Goal: Feedback & Contribution: Leave review/rating

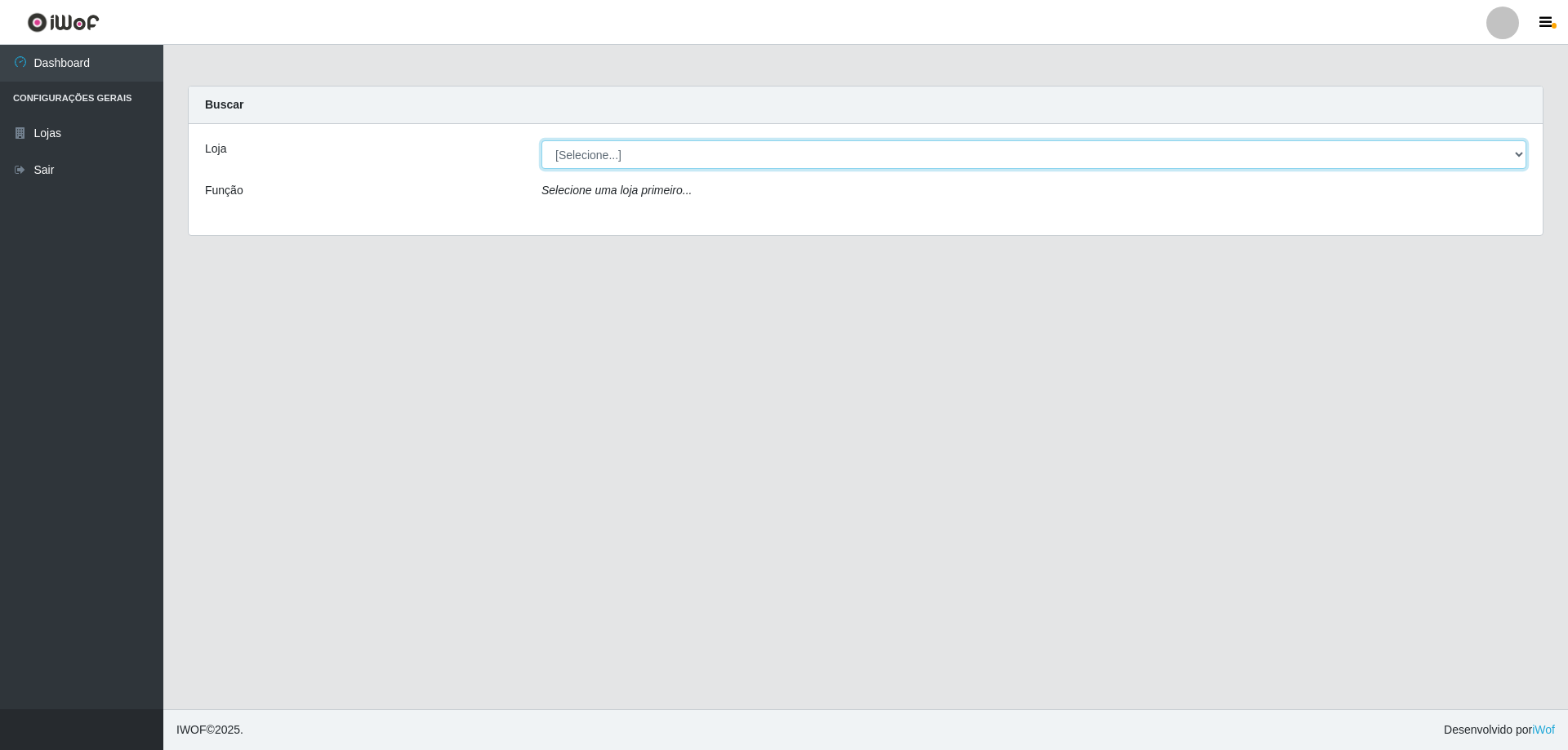
click at [739, 164] on select "[Selecione...] Extraplus - [GEOGRAPHIC_DATA] 03 - [GEOGRAPHIC_DATA]" at bounding box center [1034, 154] width 985 height 28
click at [739, 153] on select "[Selecione...] Extraplus - [GEOGRAPHIC_DATA] 03 - [GEOGRAPHIC_DATA]" at bounding box center [1034, 154] width 985 height 28
select select "468"
click at [542, 141] on select "[Selecione...] Extraplus - [GEOGRAPHIC_DATA] 03 - [GEOGRAPHIC_DATA]" at bounding box center [1034, 154] width 985 height 28
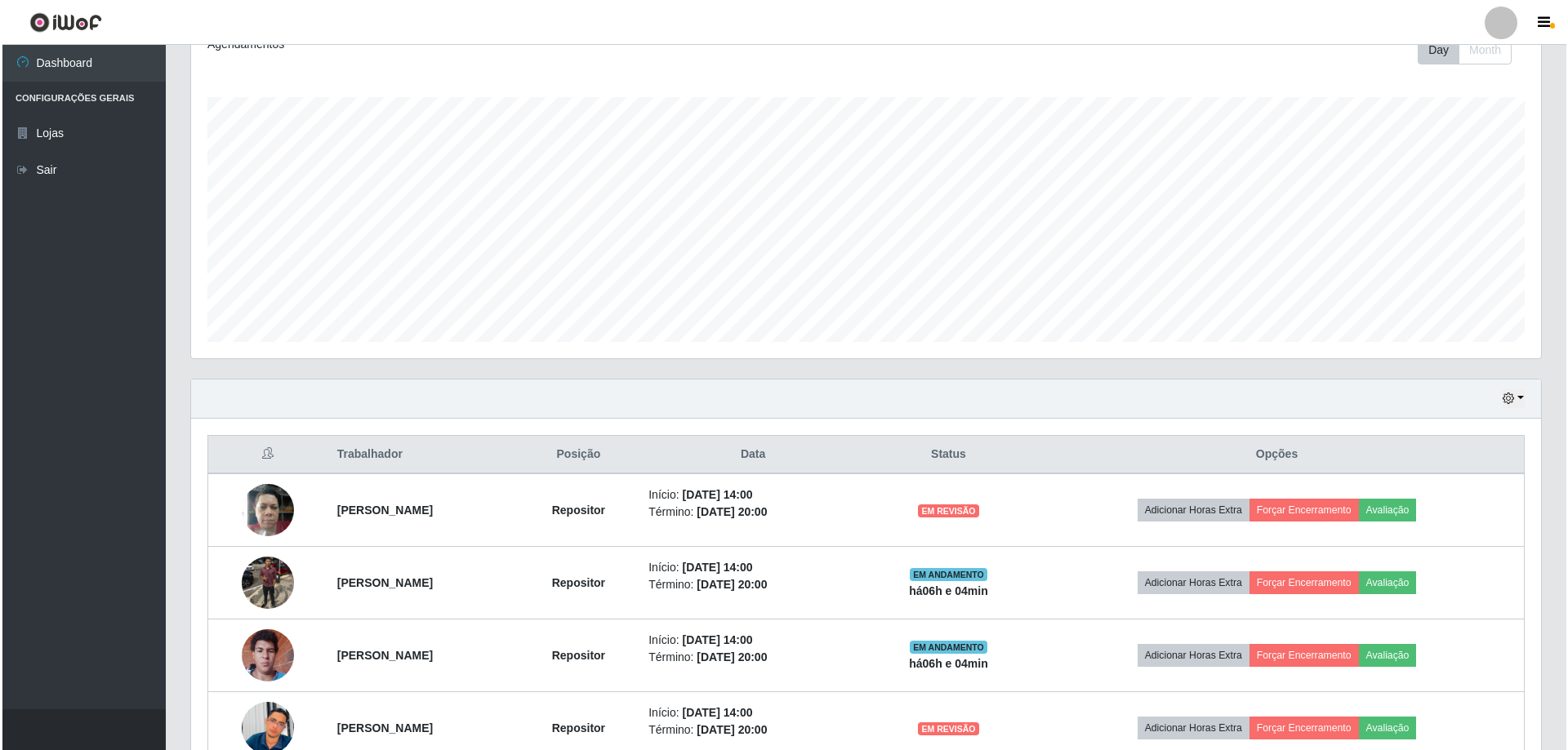
scroll to position [334, 0]
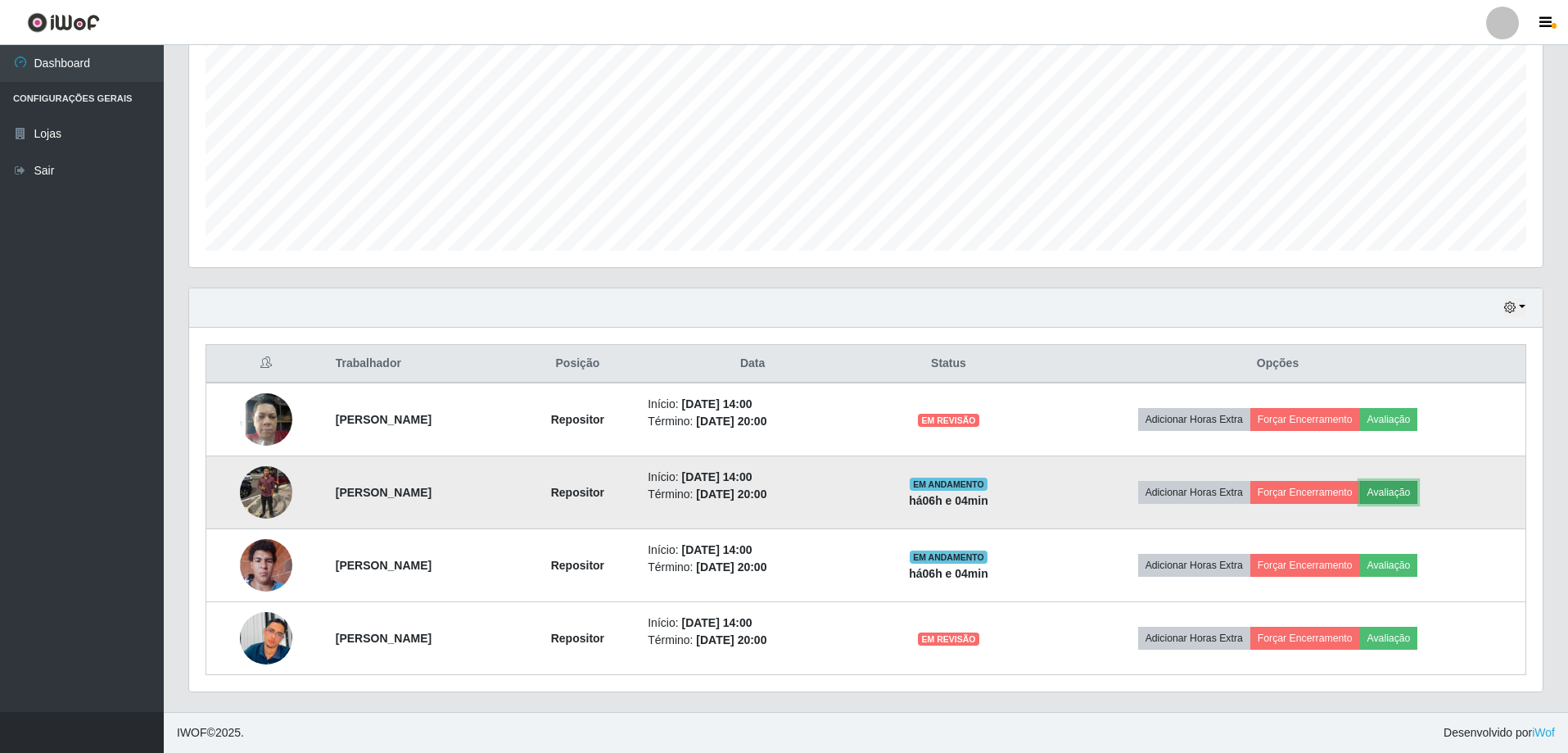
click at [1419, 484] on button "Avaliação" at bounding box center [1389, 492] width 58 height 23
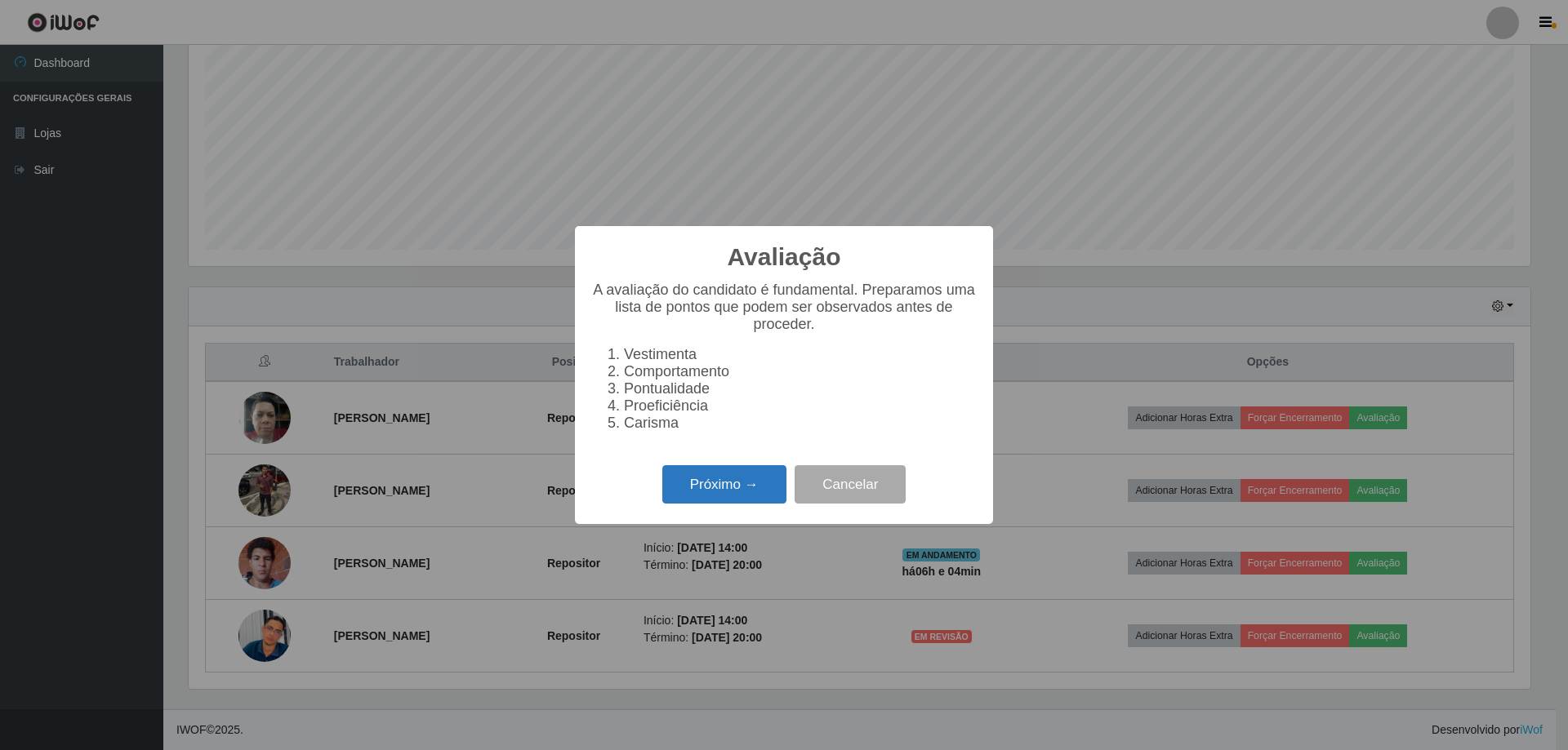
click at [725, 494] on button "Próximo →" at bounding box center [724, 484] width 124 height 39
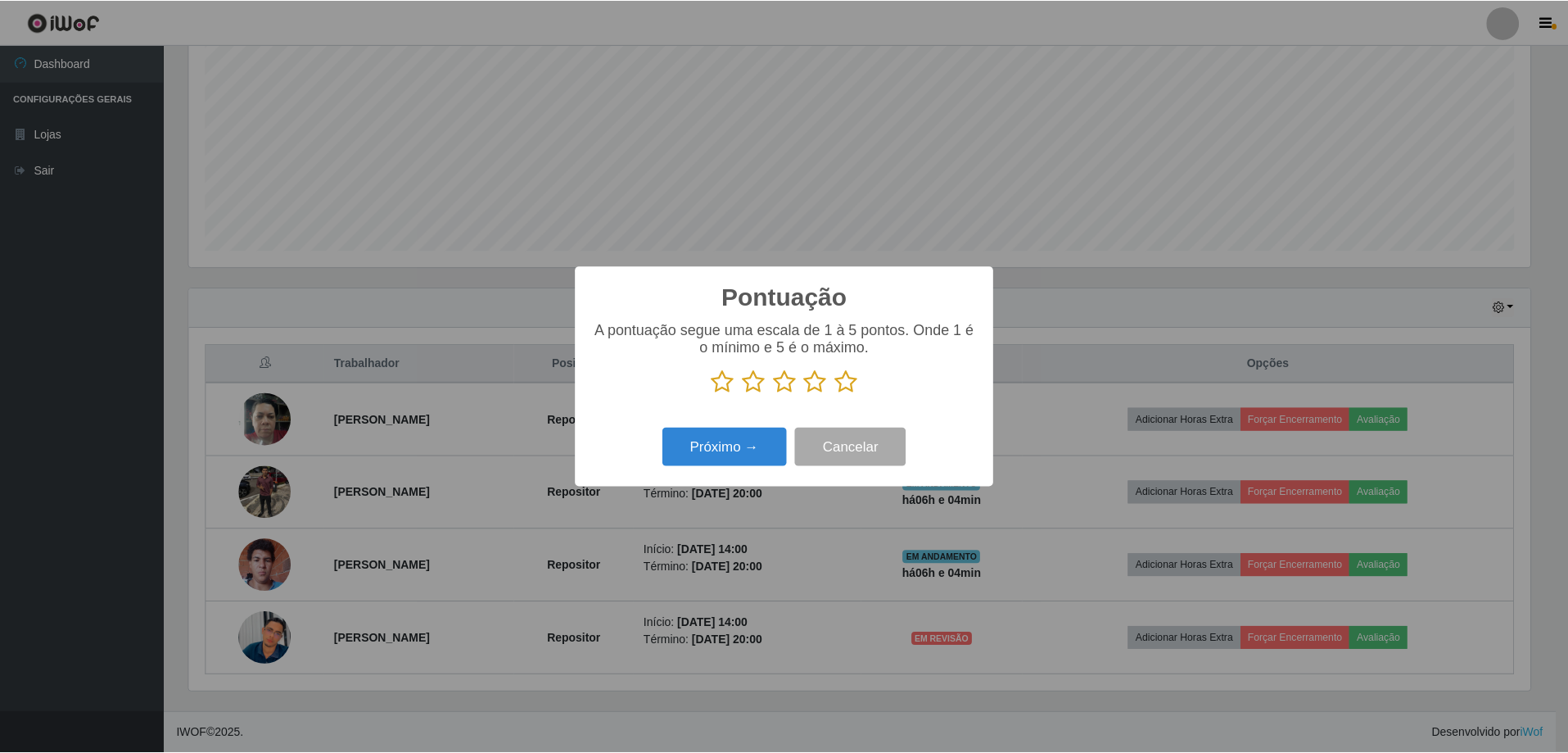
scroll to position [818971, 817575]
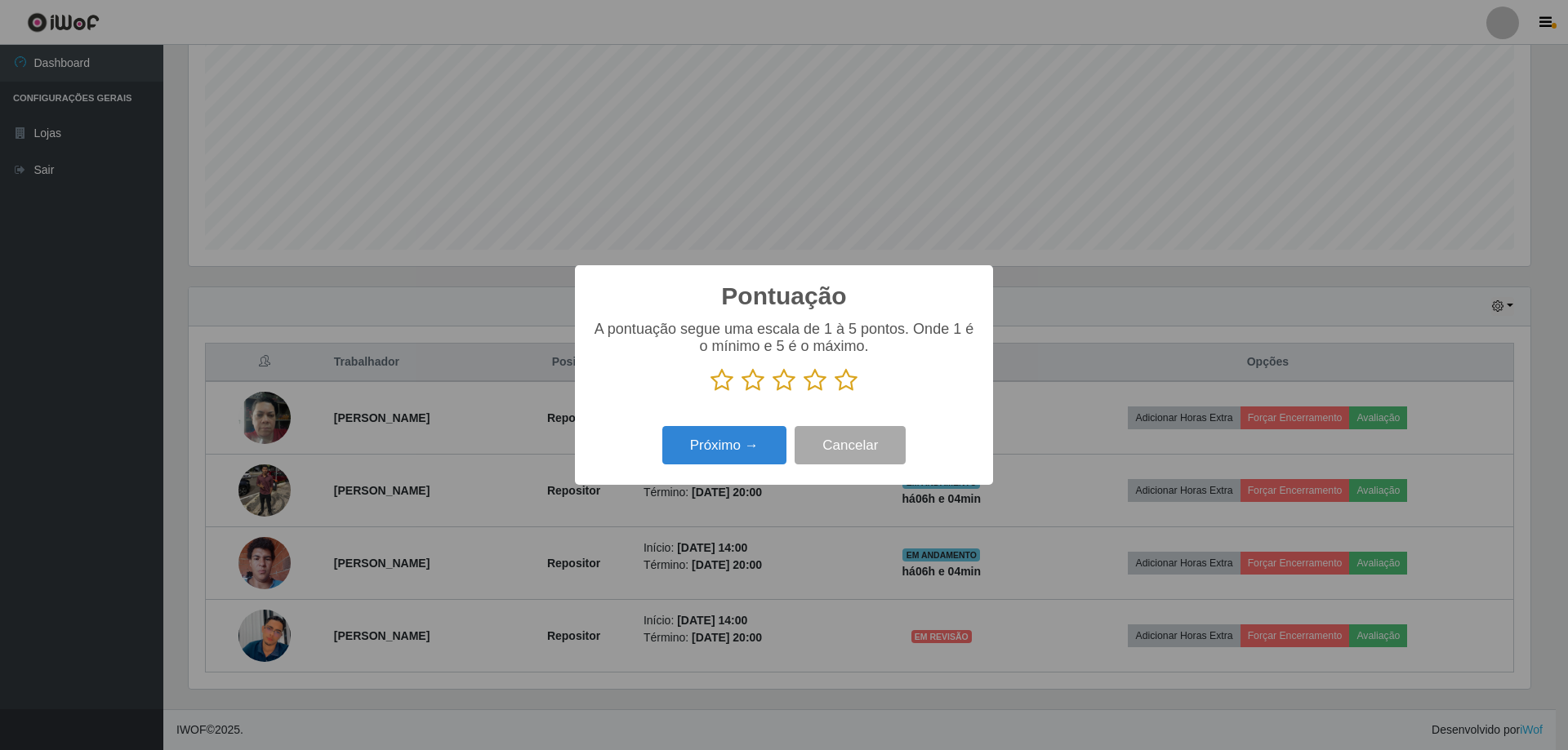
click at [843, 387] on icon at bounding box center [845, 380] width 23 height 25
click at [834, 392] on input "radio" at bounding box center [834, 392] width 0 height 0
click at [846, 453] on button "Cancelar" at bounding box center [850, 445] width 111 height 39
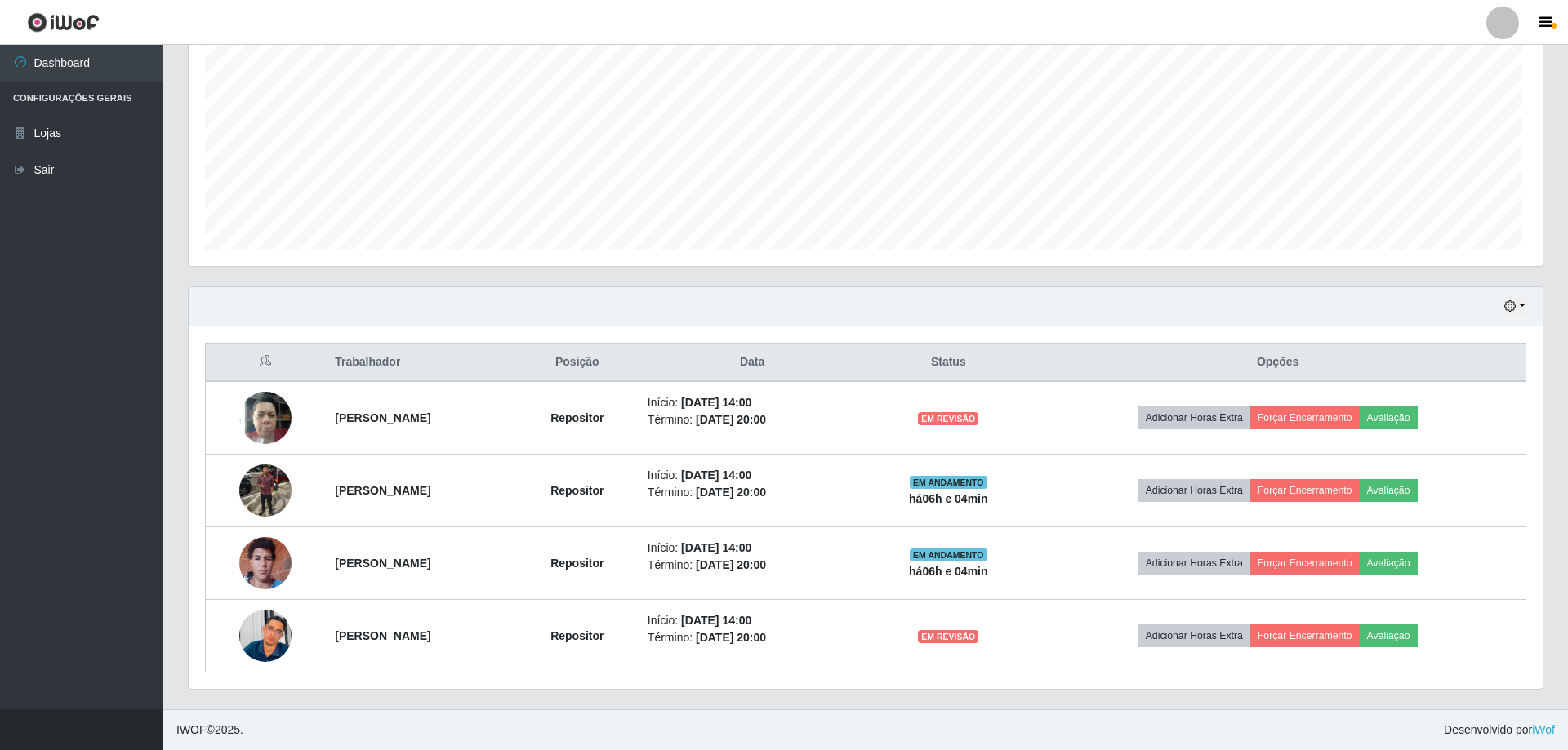
scroll to position [338, 1350]
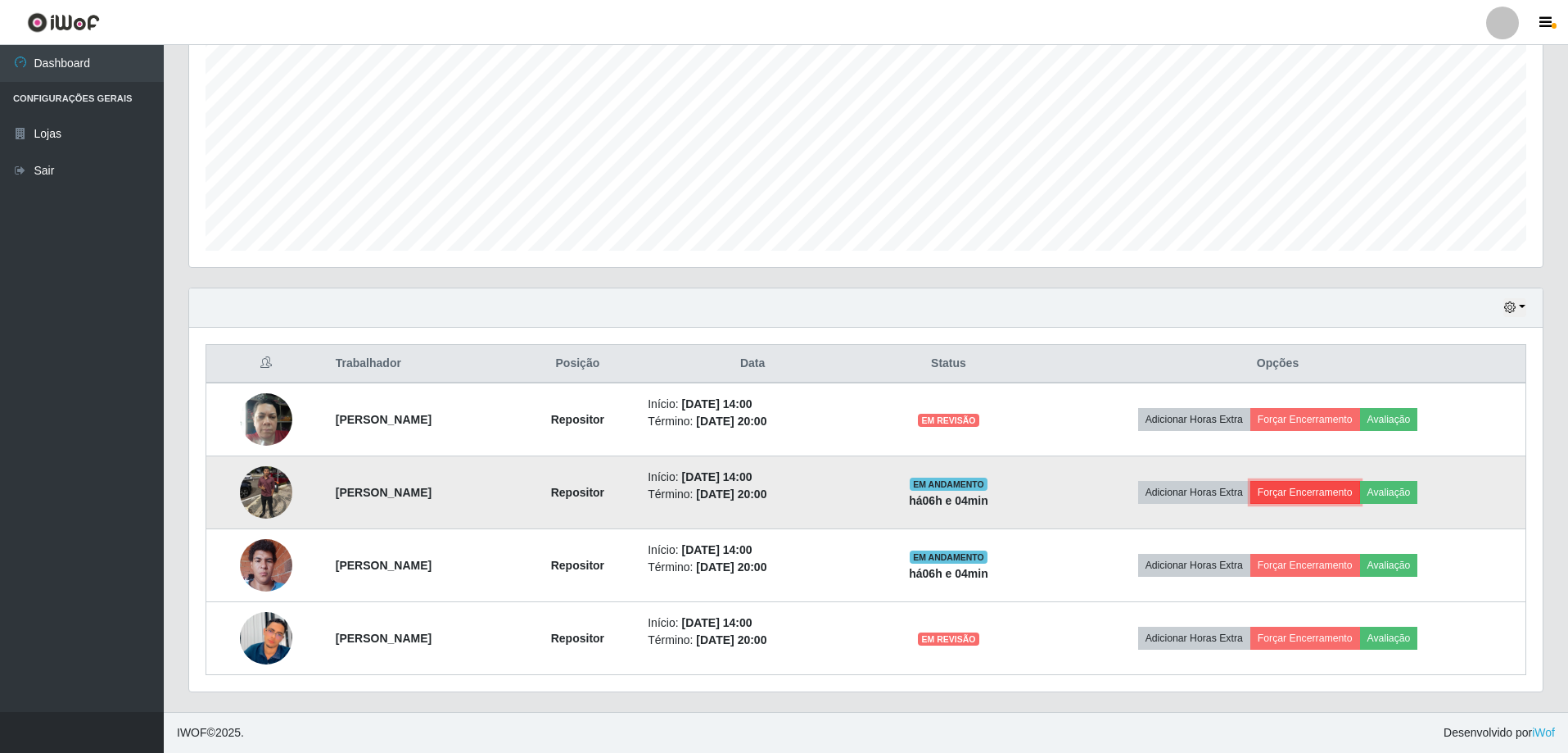
click at [1307, 491] on button "Forçar Encerramento" at bounding box center [1305, 492] width 110 height 23
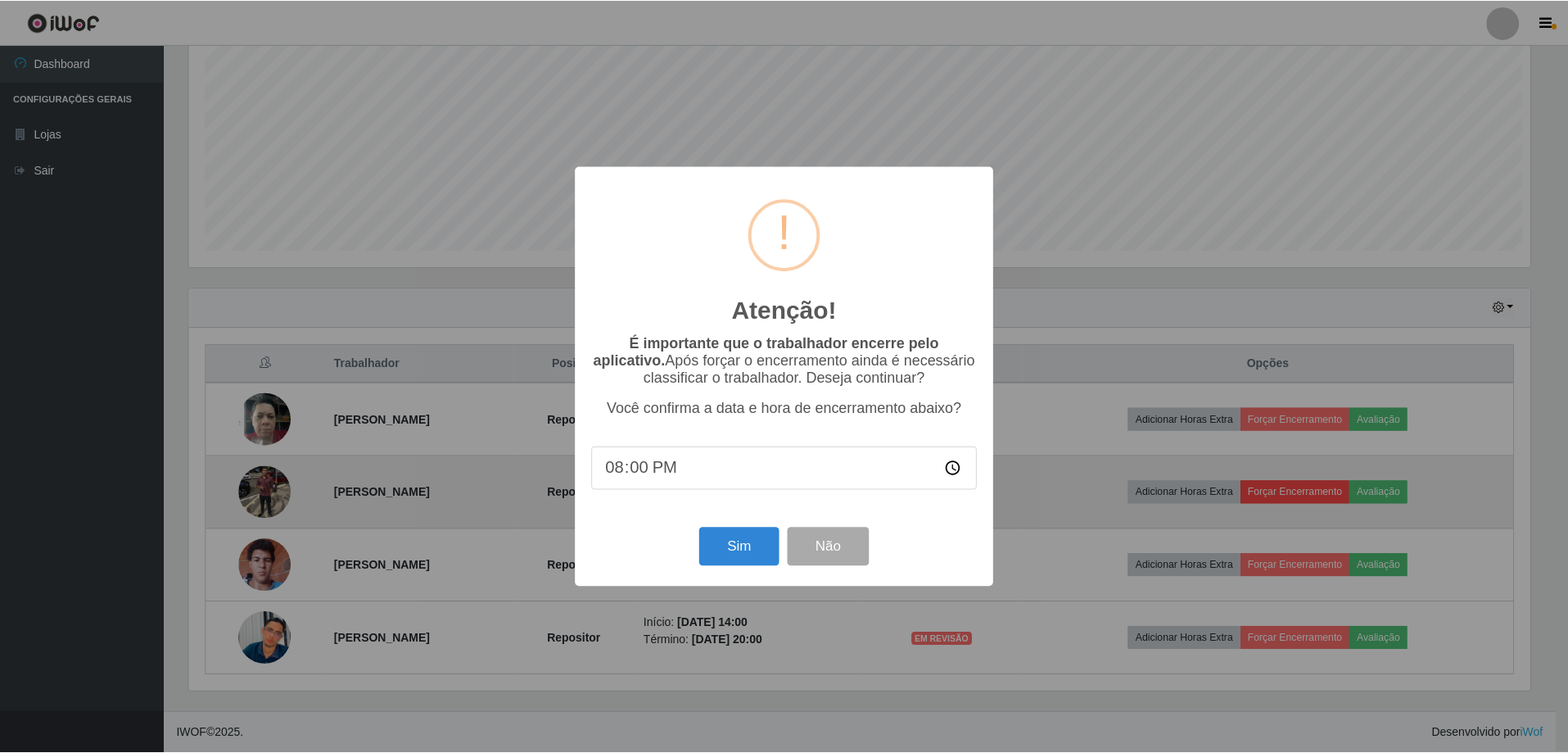
scroll to position [340, 1346]
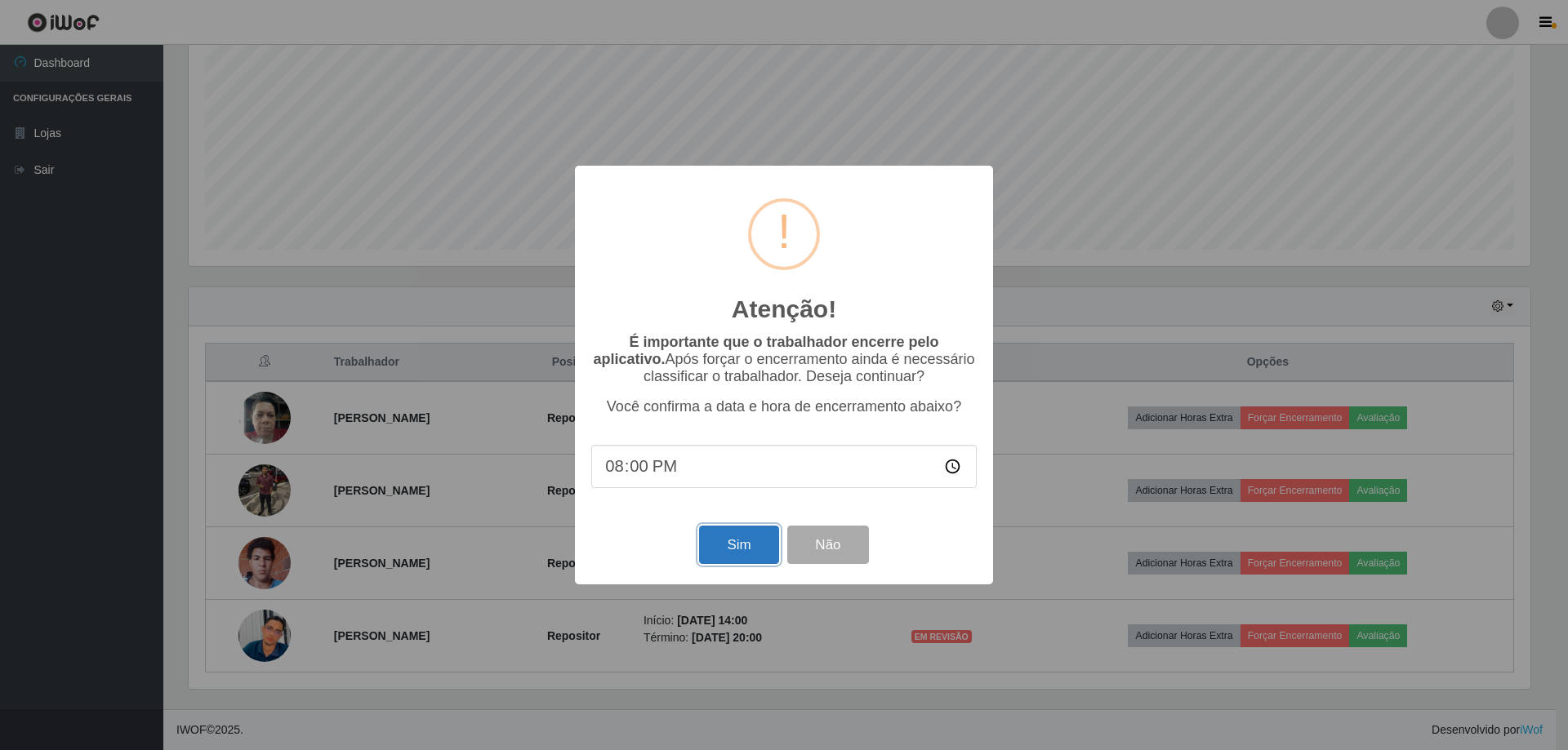
click at [713, 549] on button "Sim" at bounding box center [738, 545] width 79 height 39
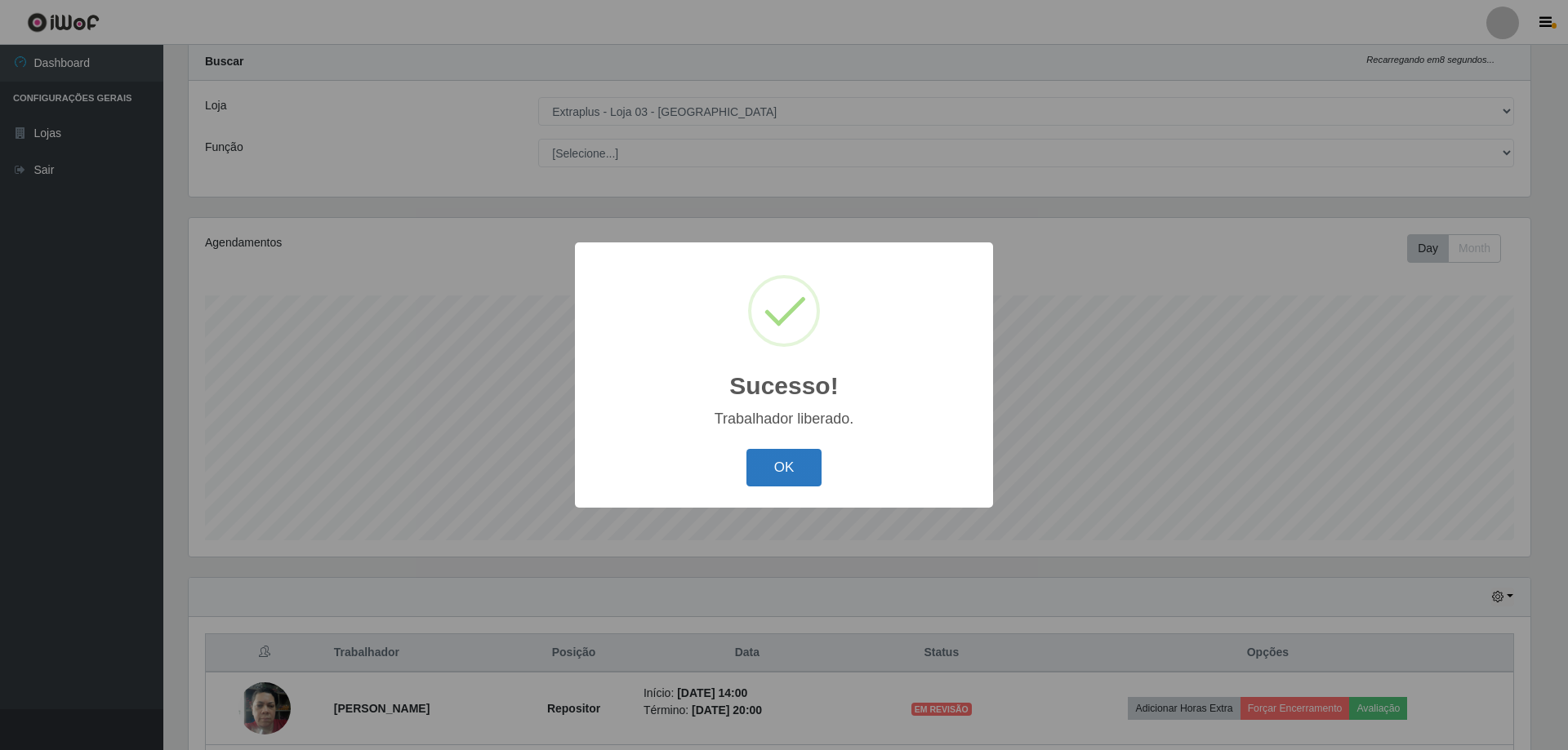
click at [790, 479] on button "OK" at bounding box center [784, 468] width 76 height 39
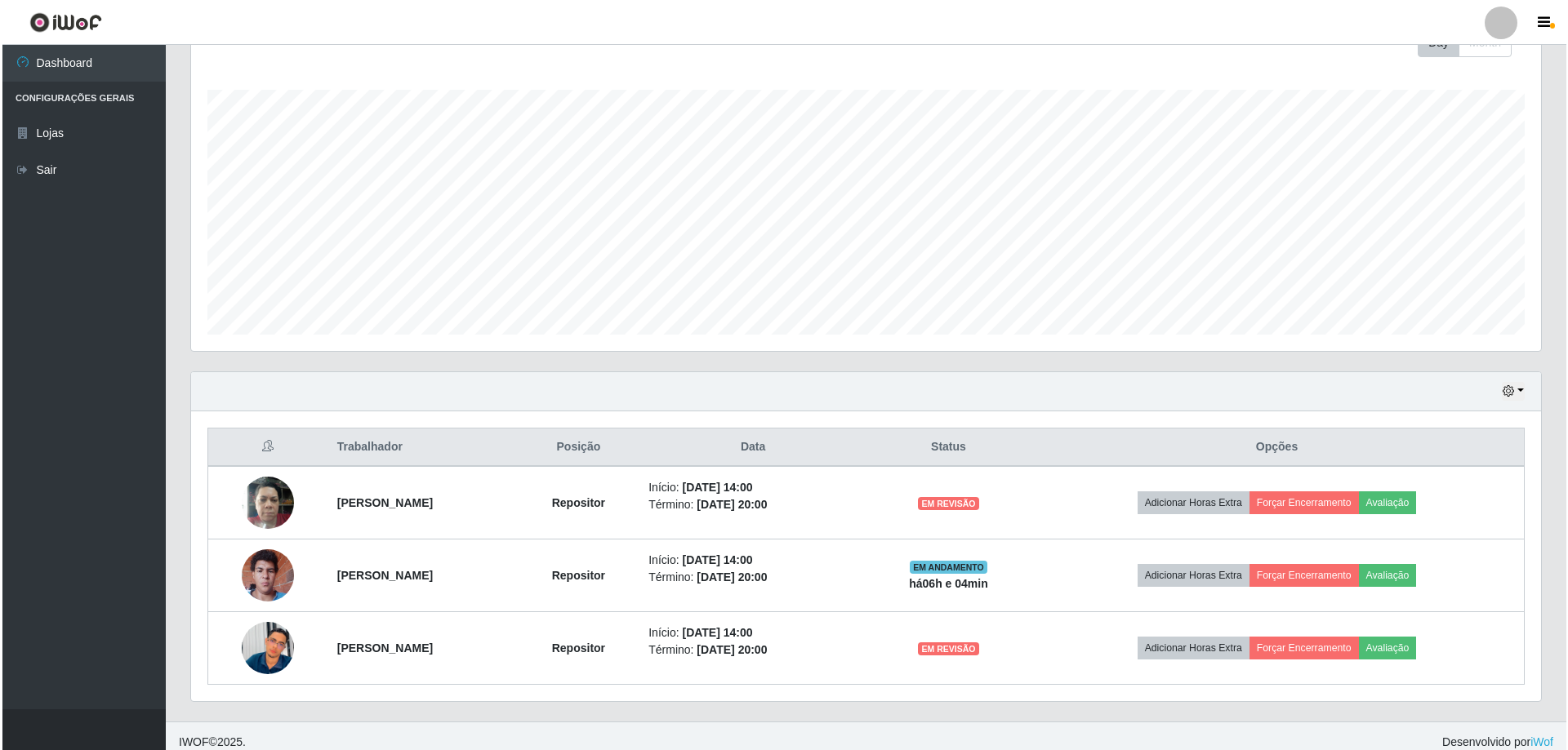
scroll to position [261, 0]
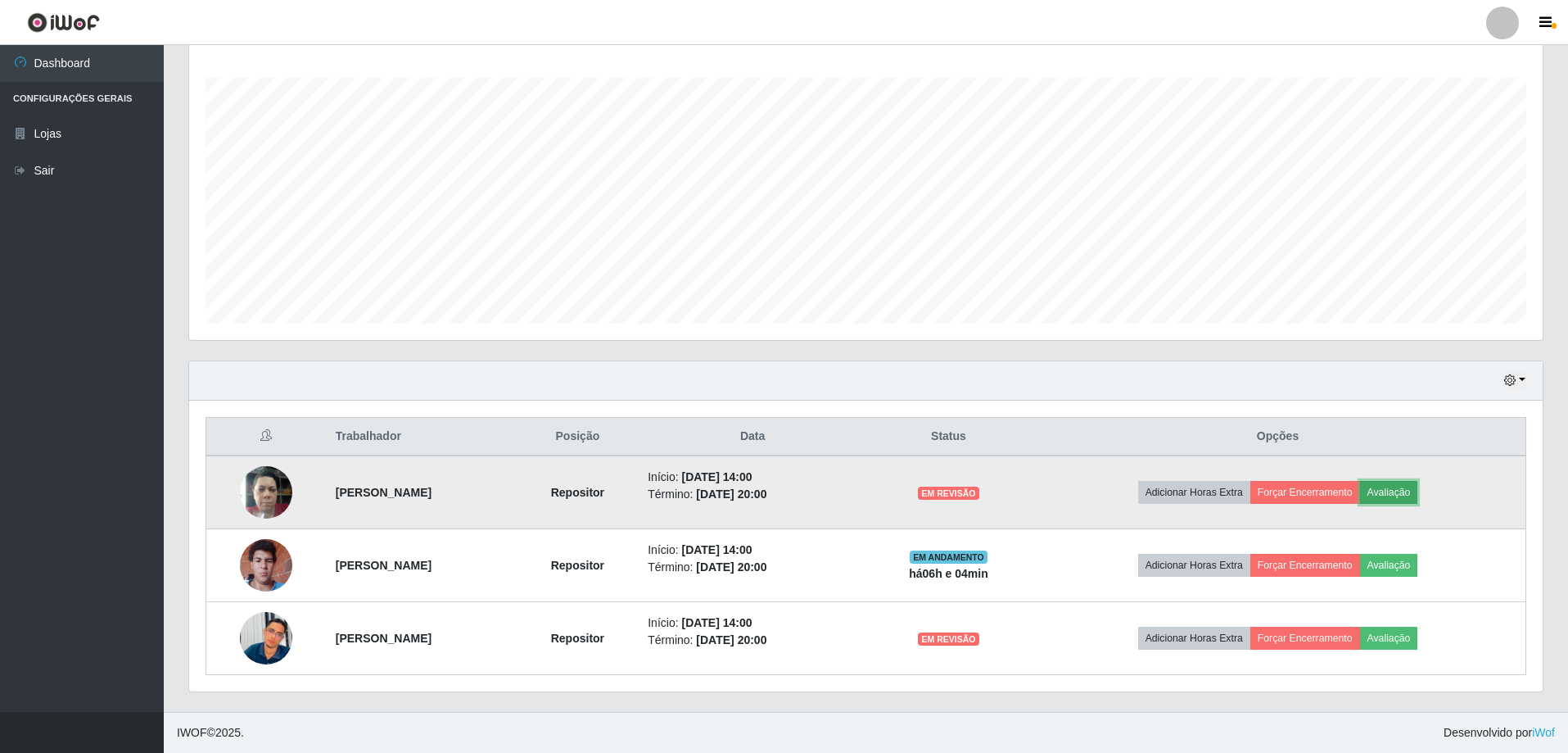
click at [1419, 493] on button "Avaliação" at bounding box center [1389, 492] width 58 height 23
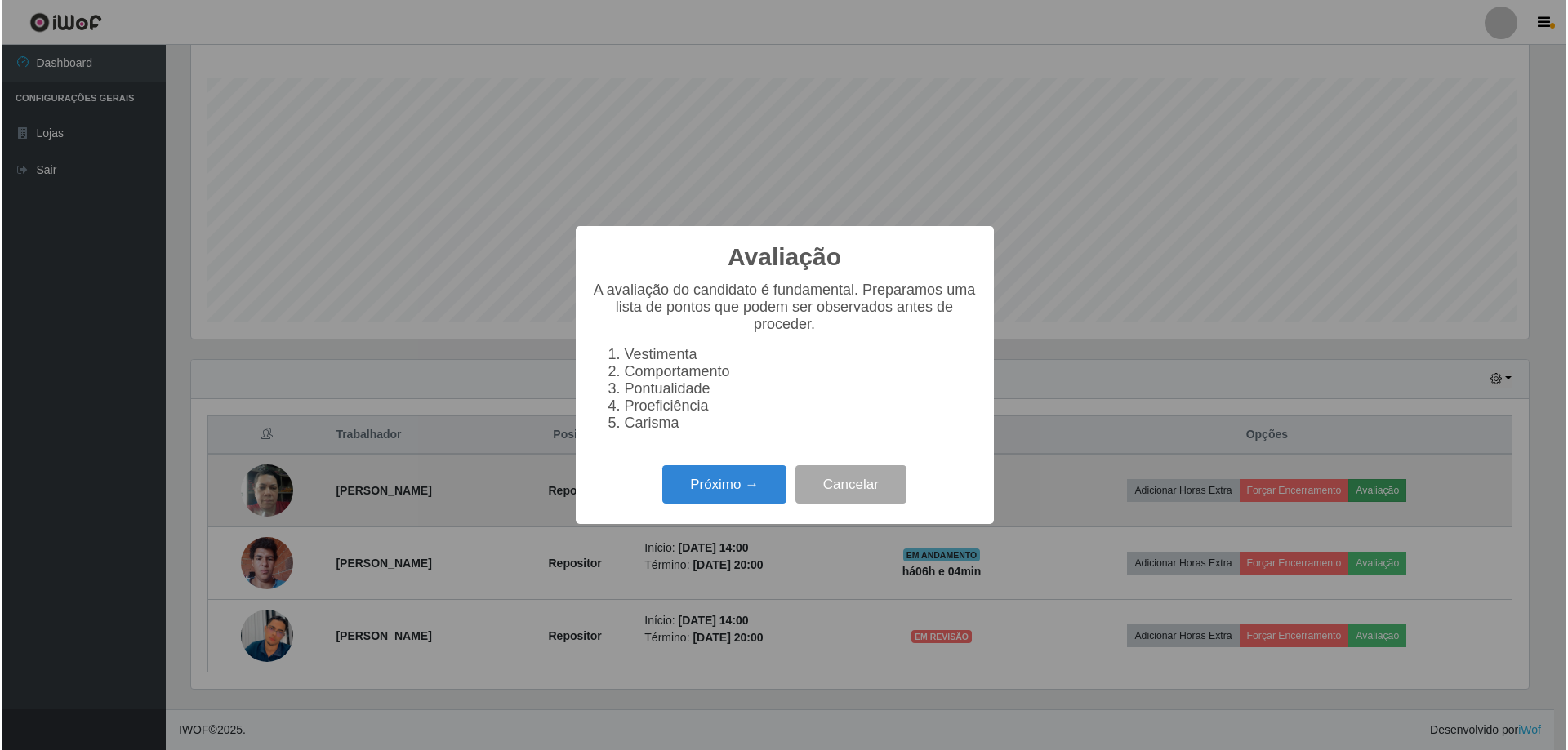
scroll to position [338, 1342]
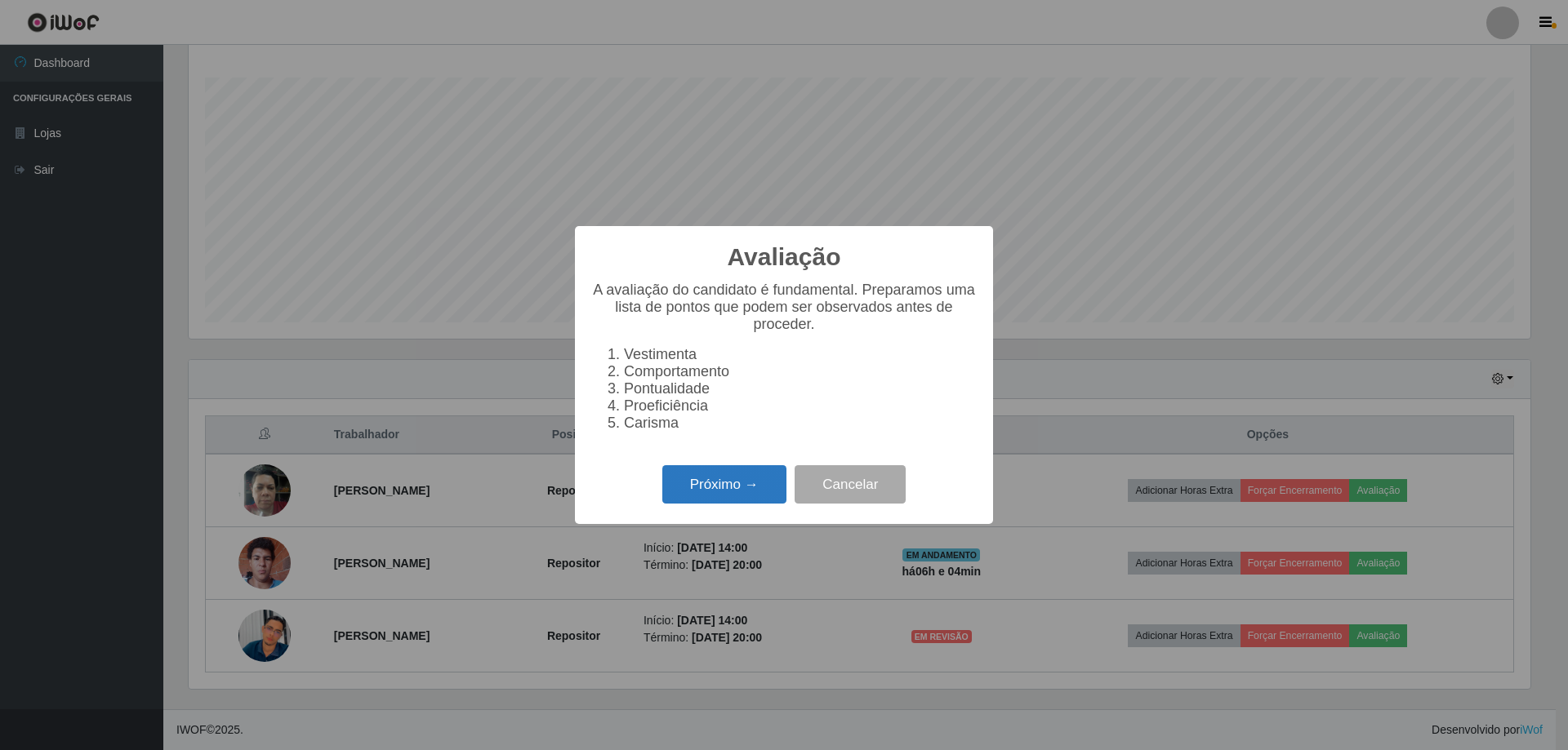
click at [736, 495] on button "Próximo →" at bounding box center [724, 484] width 124 height 39
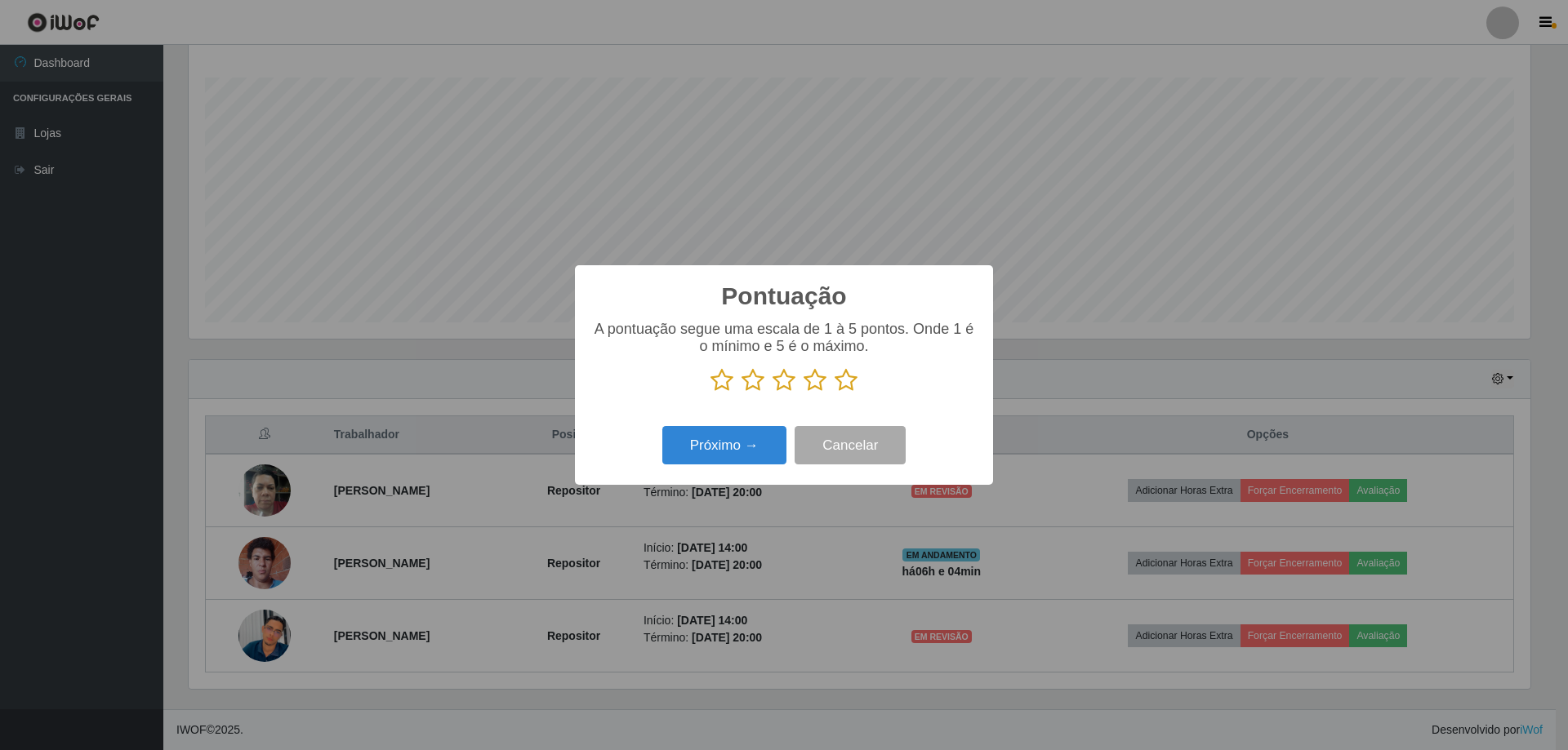
click at [843, 381] on icon at bounding box center [845, 380] width 23 height 25
click at [834, 392] on input "radio" at bounding box center [834, 392] width 0 height 0
click at [727, 461] on button "Próximo →" at bounding box center [724, 445] width 124 height 39
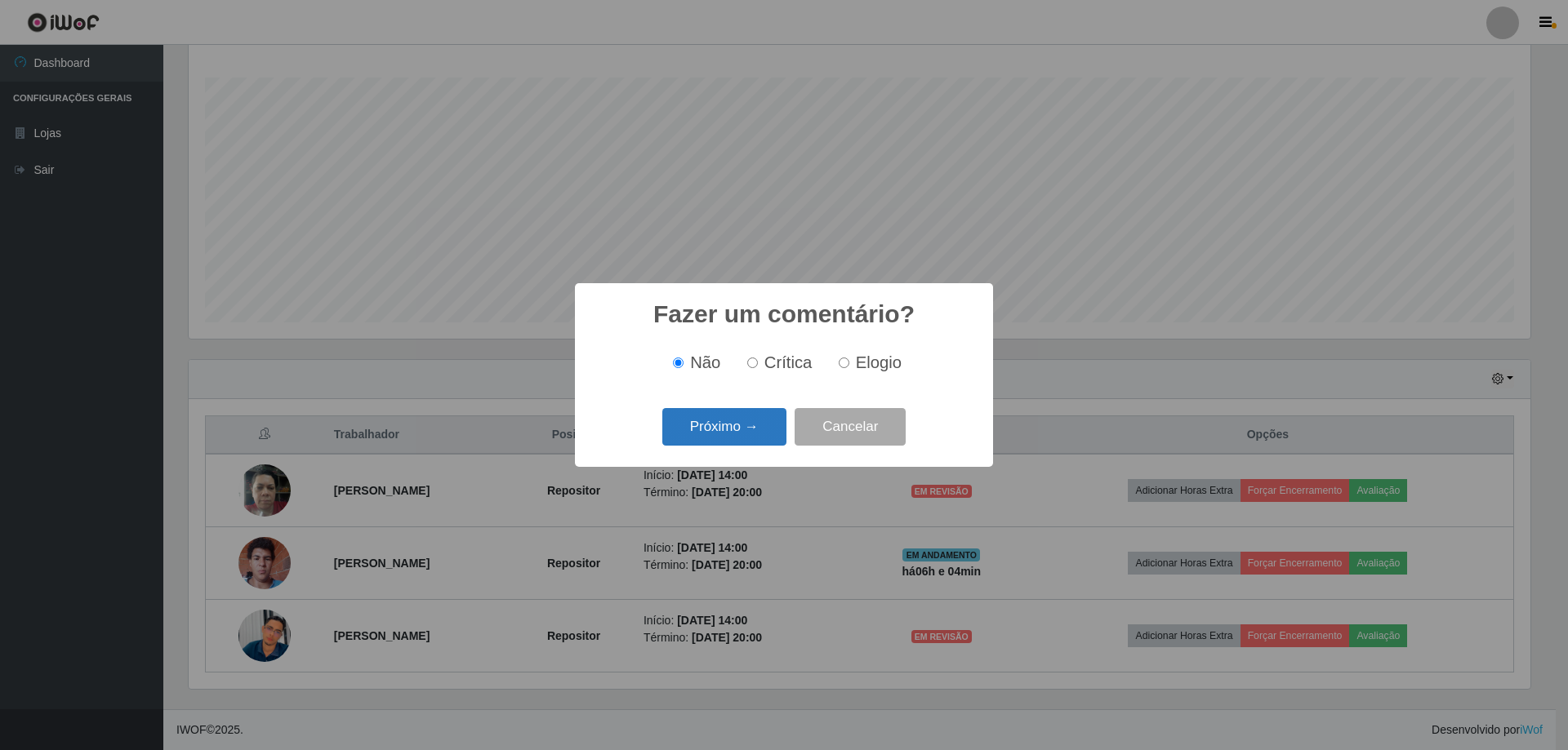
click at [738, 426] on button "Próximo →" at bounding box center [724, 427] width 124 height 39
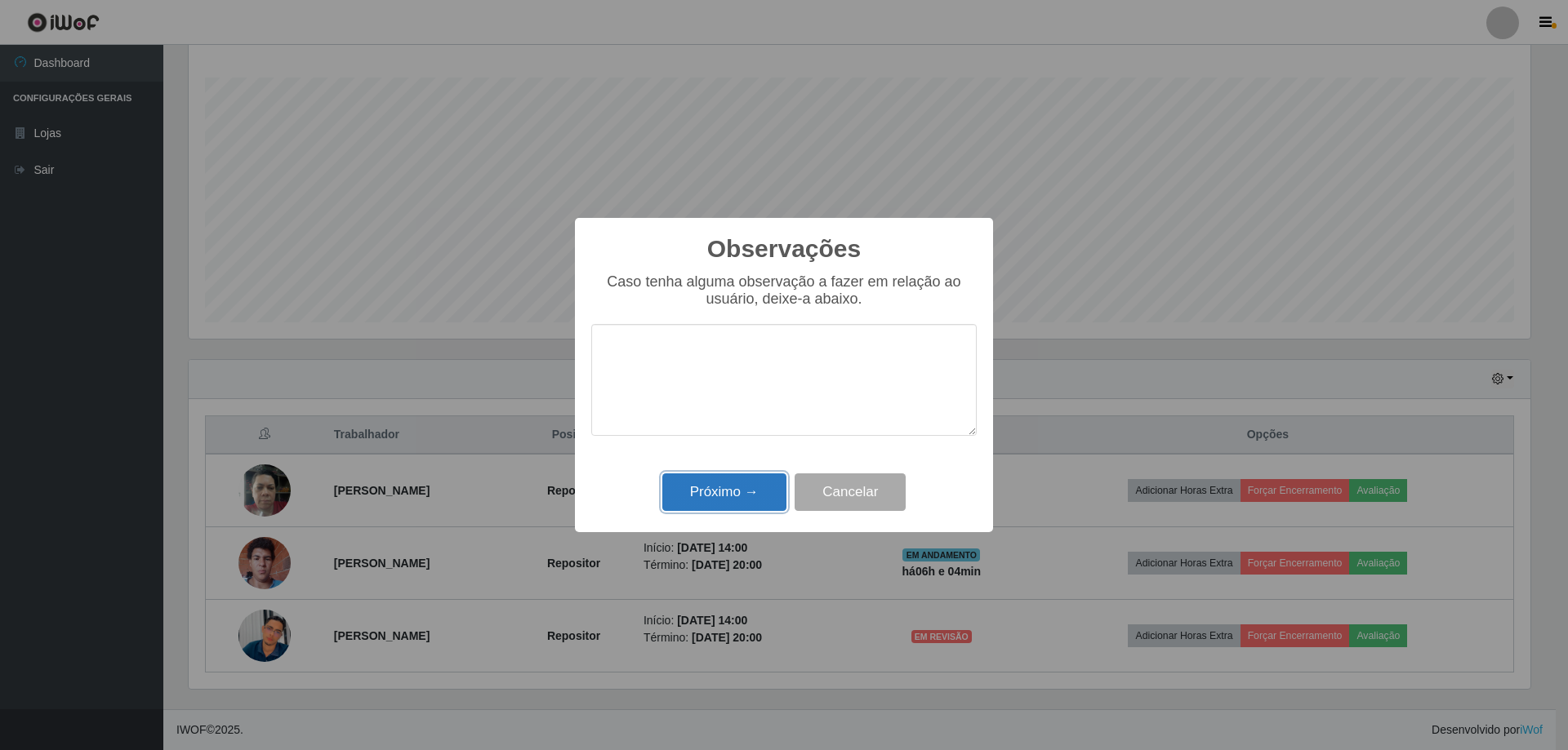
click at [735, 493] on button "Próximo →" at bounding box center [724, 493] width 124 height 39
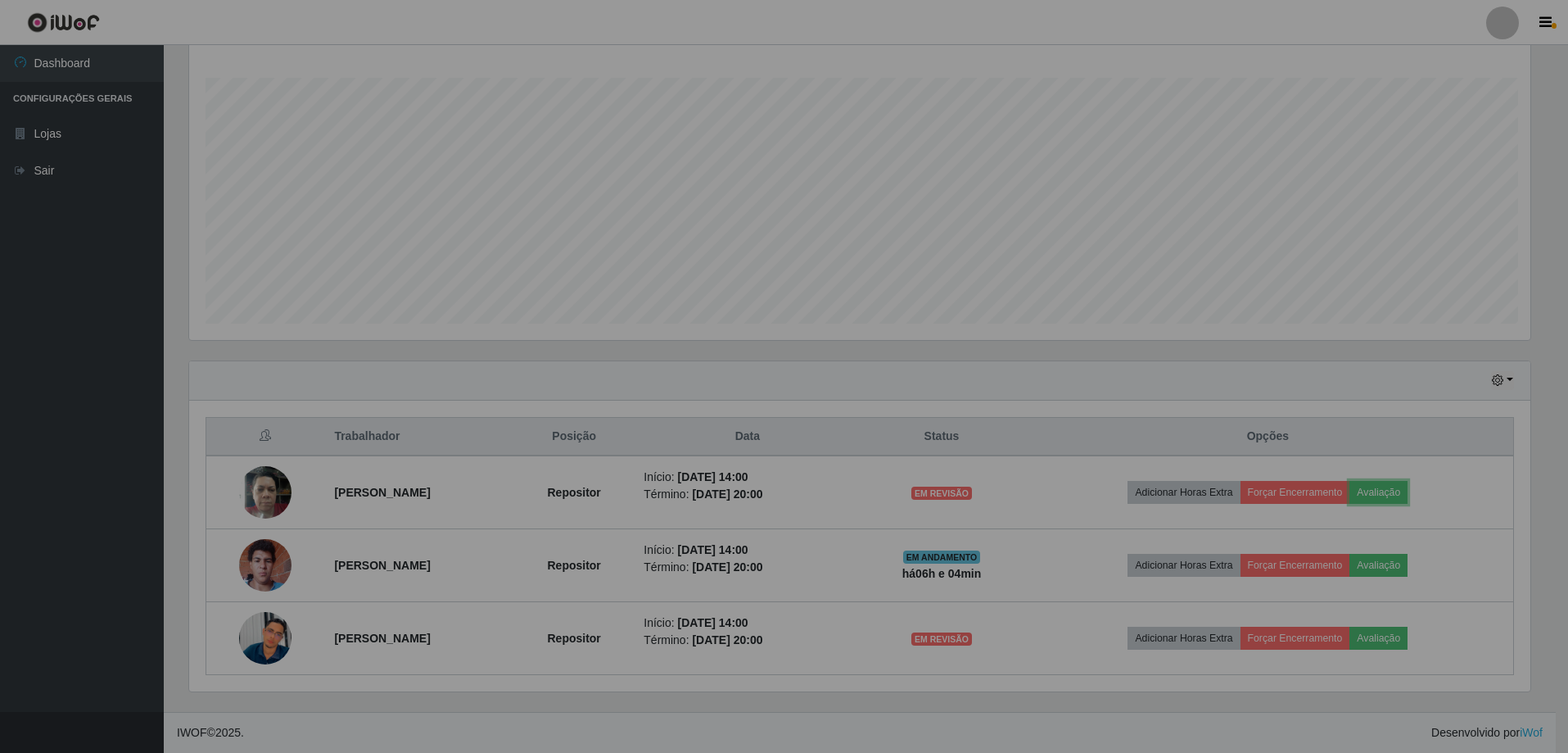
scroll to position [340, 1354]
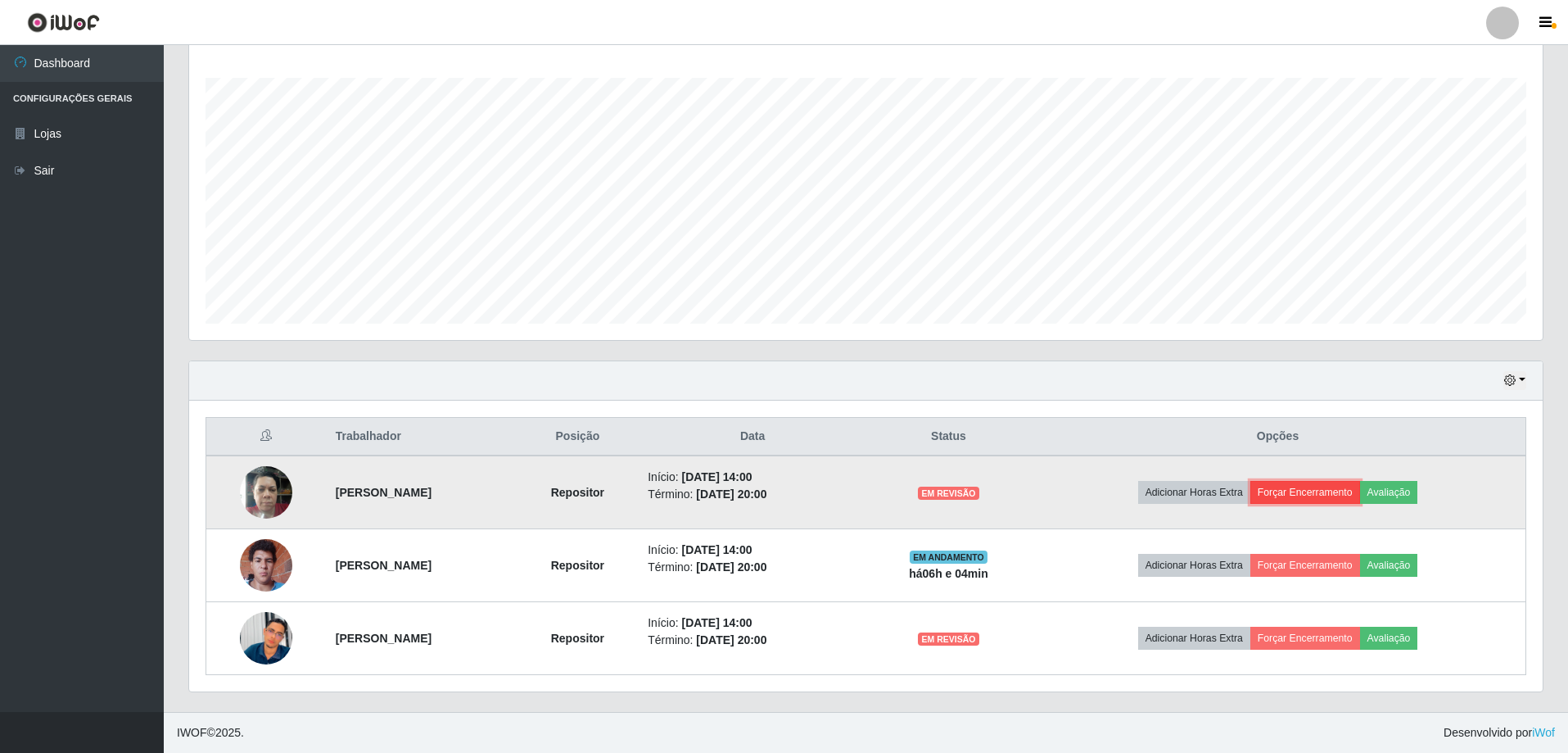
click at [1305, 492] on button "Forçar Encerramento" at bounding box center [1305, 492] width 110 height 23
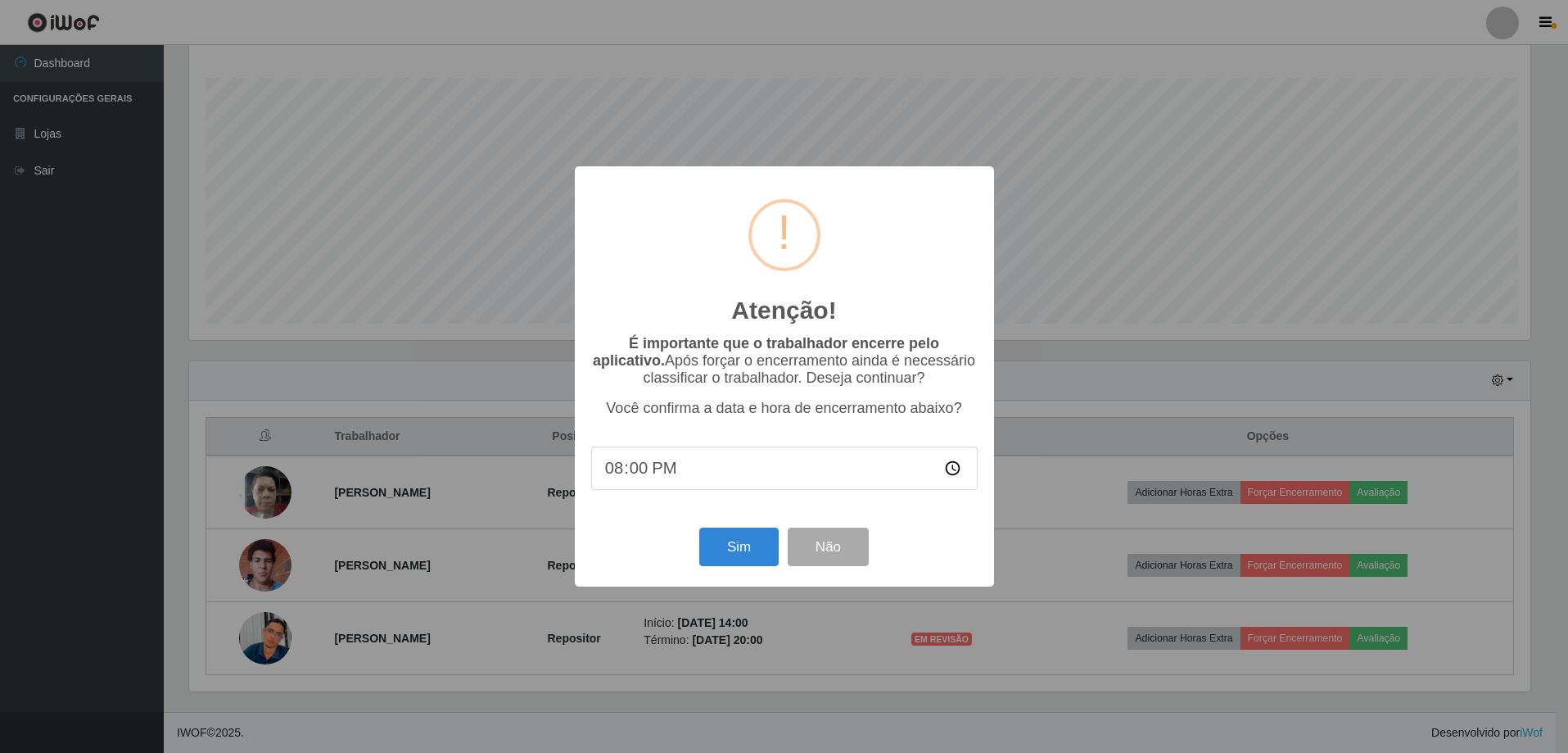
scroll to position [340, 1346]
click at [764, 534] on button "Sim" at bounding box center [741, 547] width 79 height 39
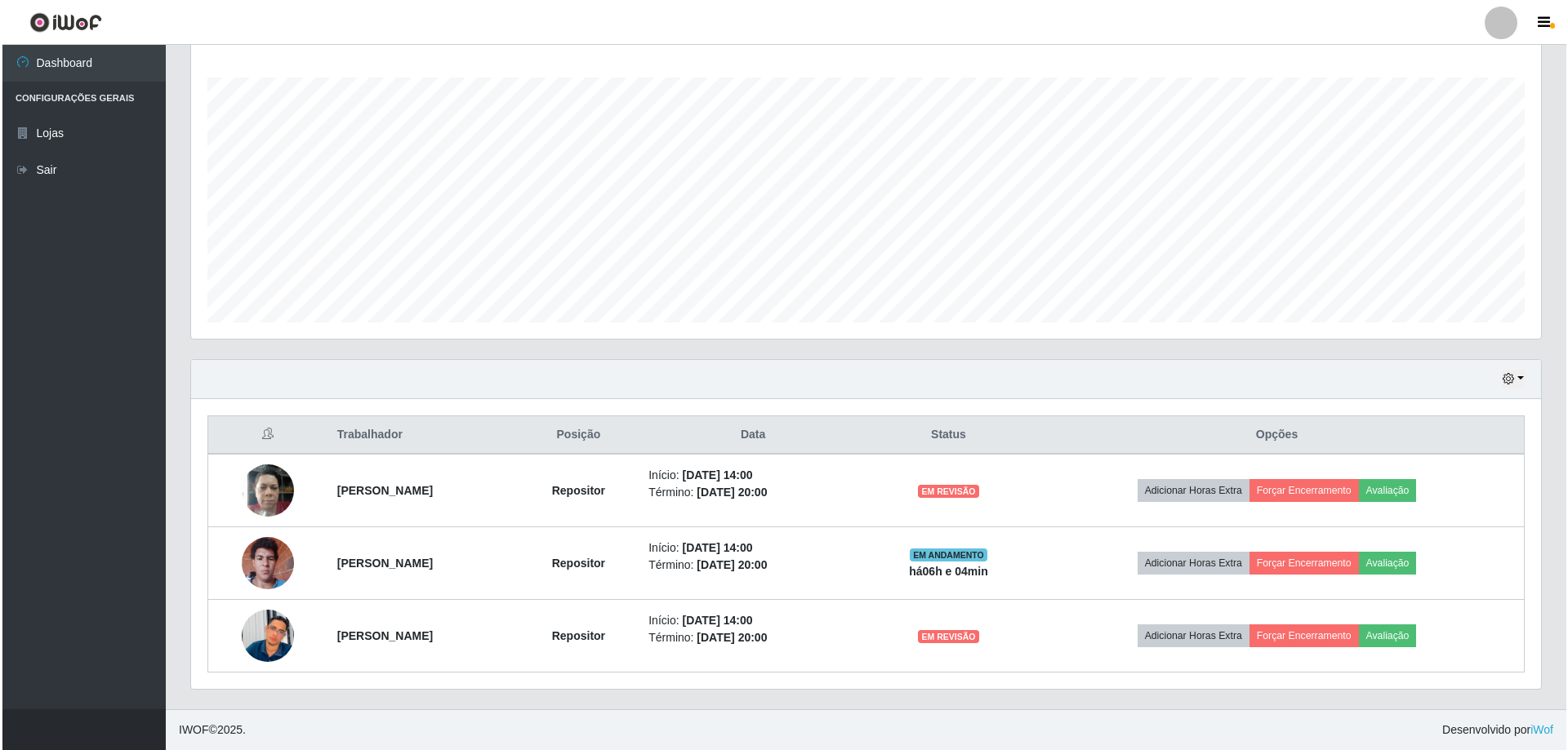
scroll to position [0, 0]
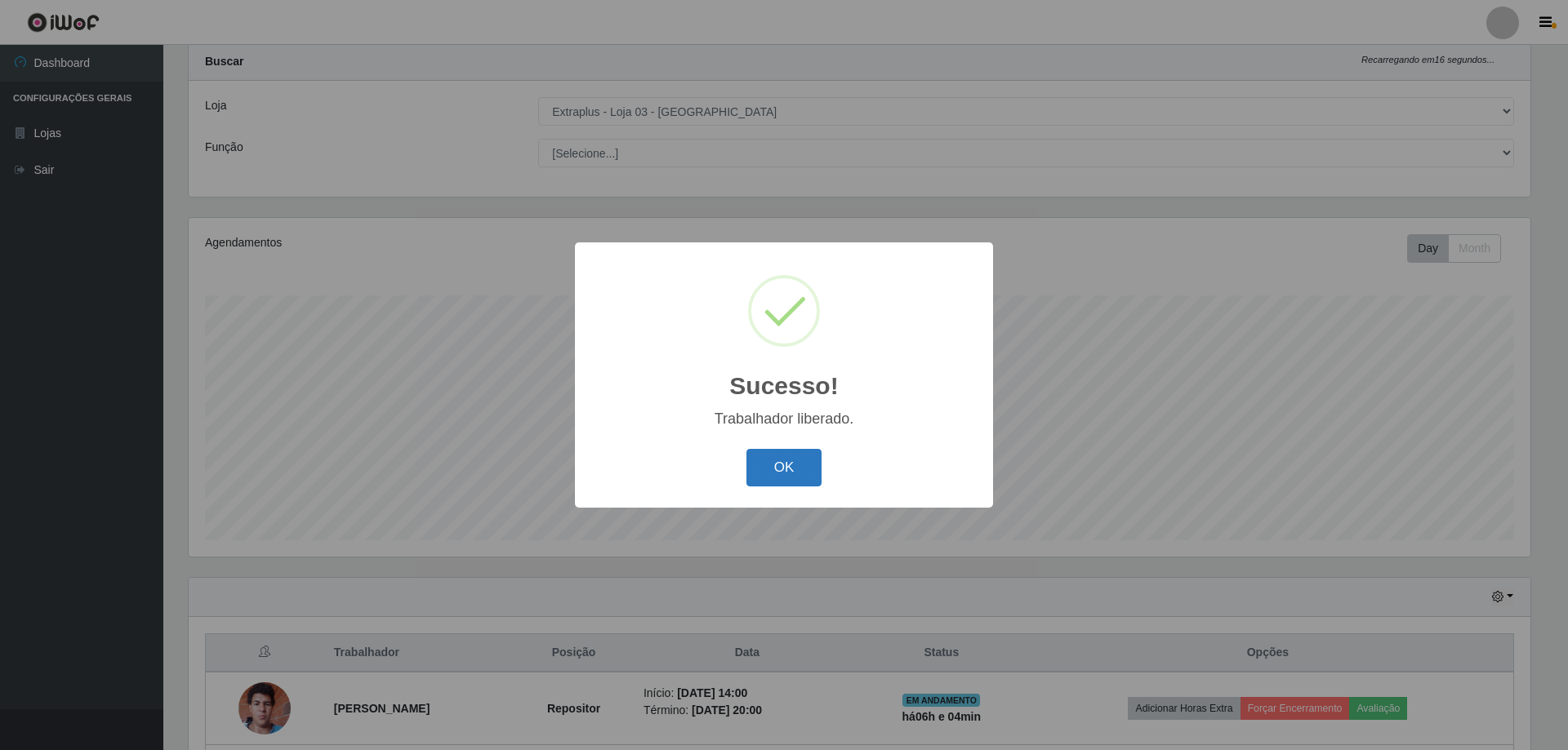
click at [792, 470] on button "OK" at bounding box center [784, 468] width 76 height 39
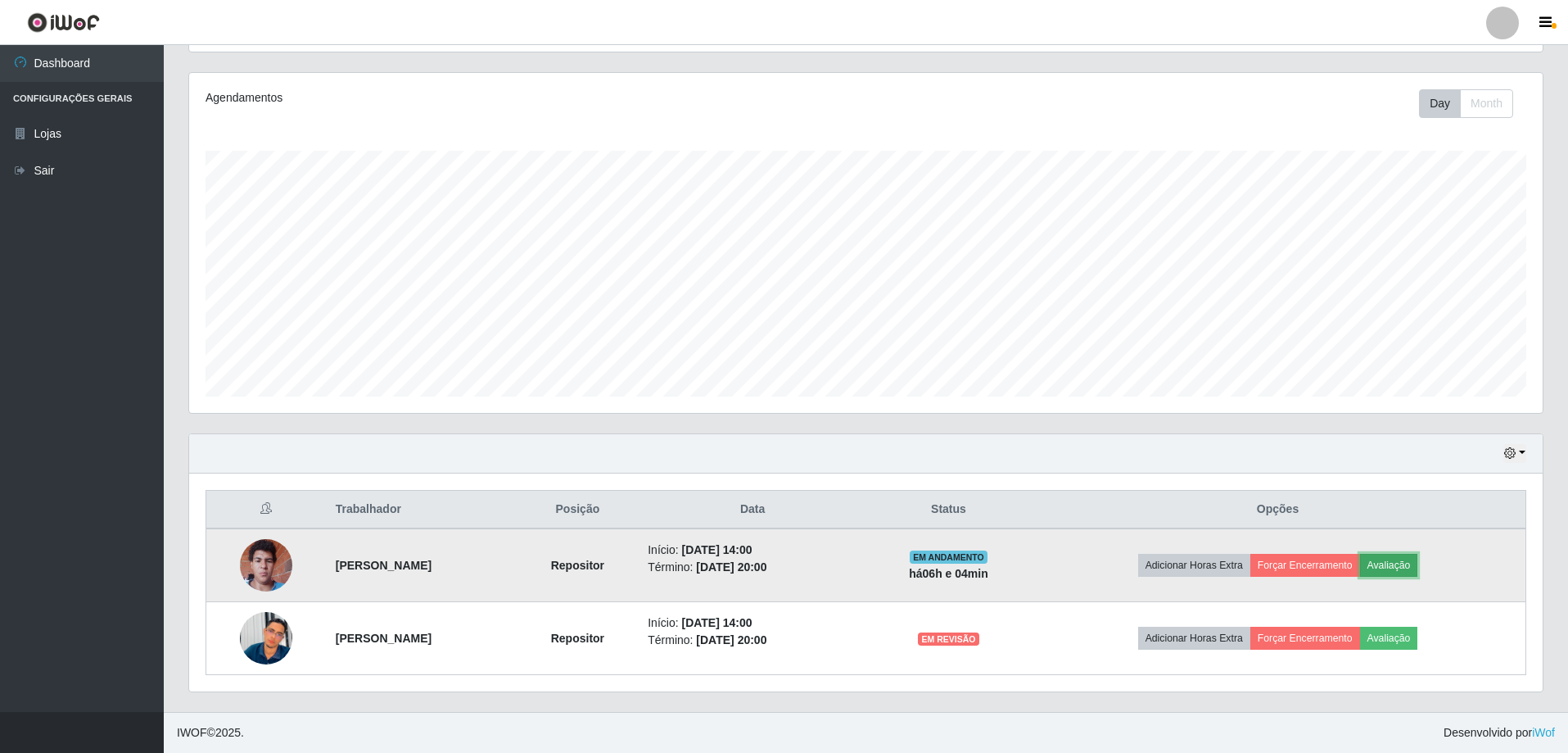
click at [1397, 554] on button "Avaliação" at bounding box center [1389, 565] width 58 height 23
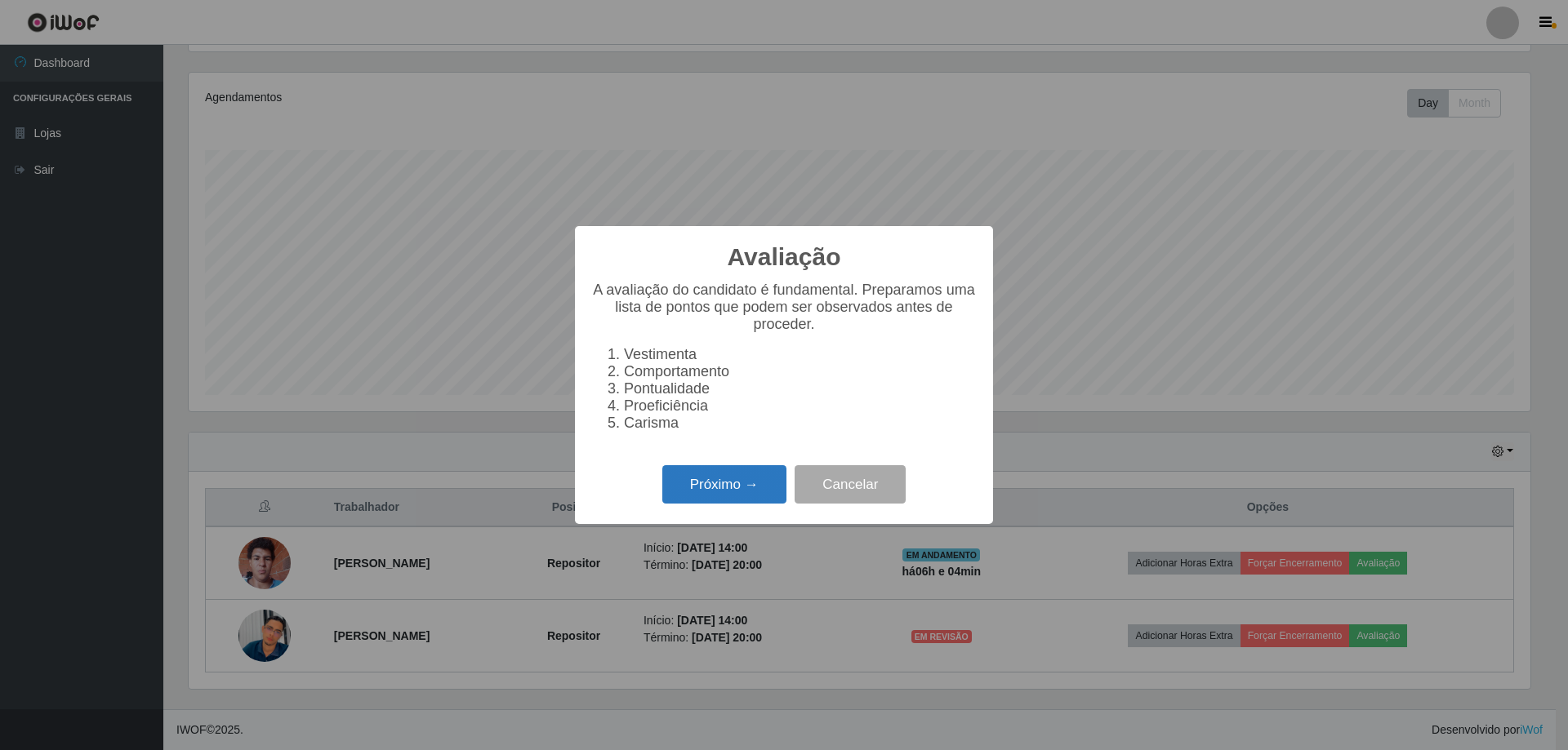
click at [720, 491] on button "Próximo →" at bounding box center [724, 484] width 124 height 39
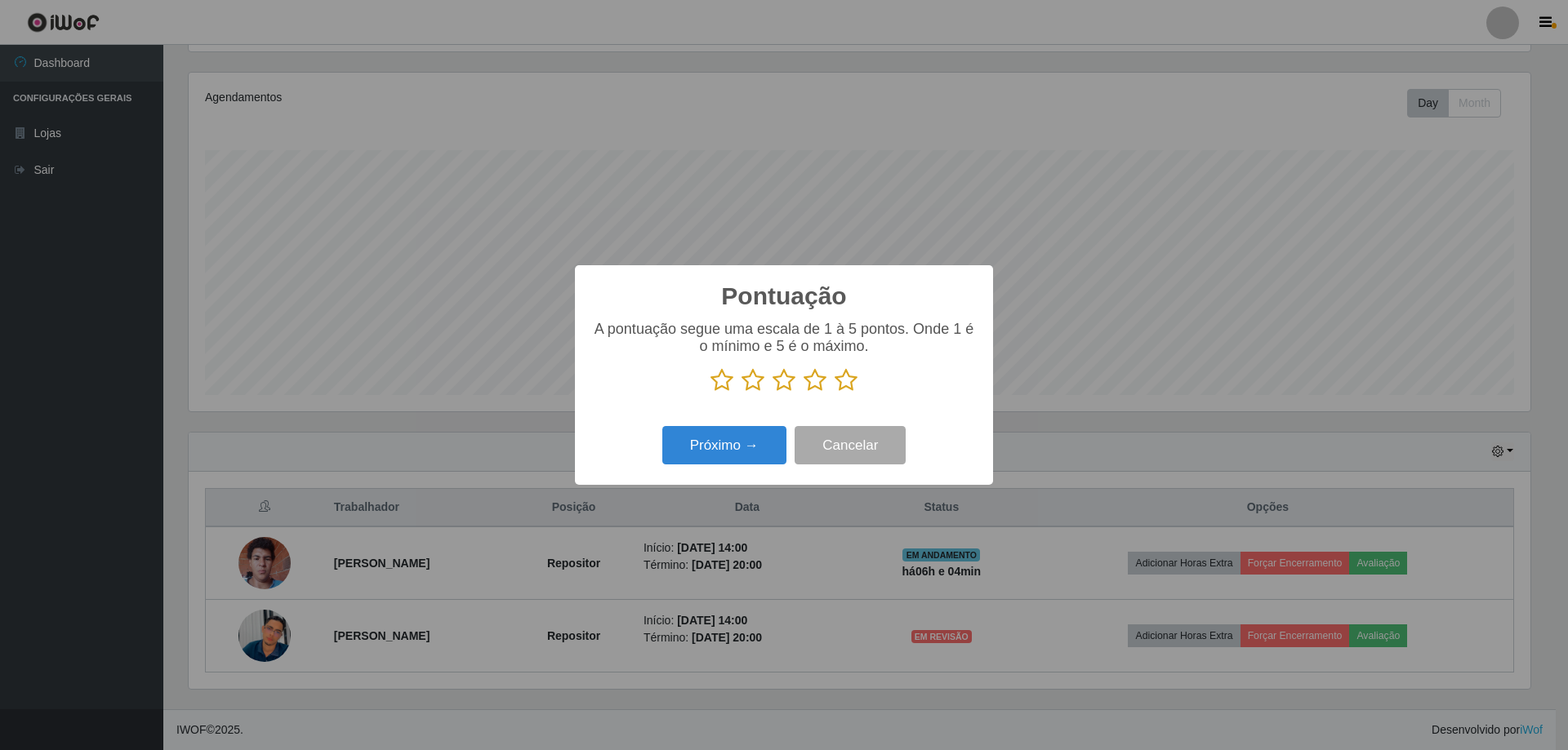
click at [849, 381] on icon at bounding box center [845, 380] width 23 height 25
click at [834, 392] on input "radio" at bounding box center [834, 392] width 0 height 0
click at [760, 434] on button "Próximo →" at bounding box center [724, 445] width 124 height 39
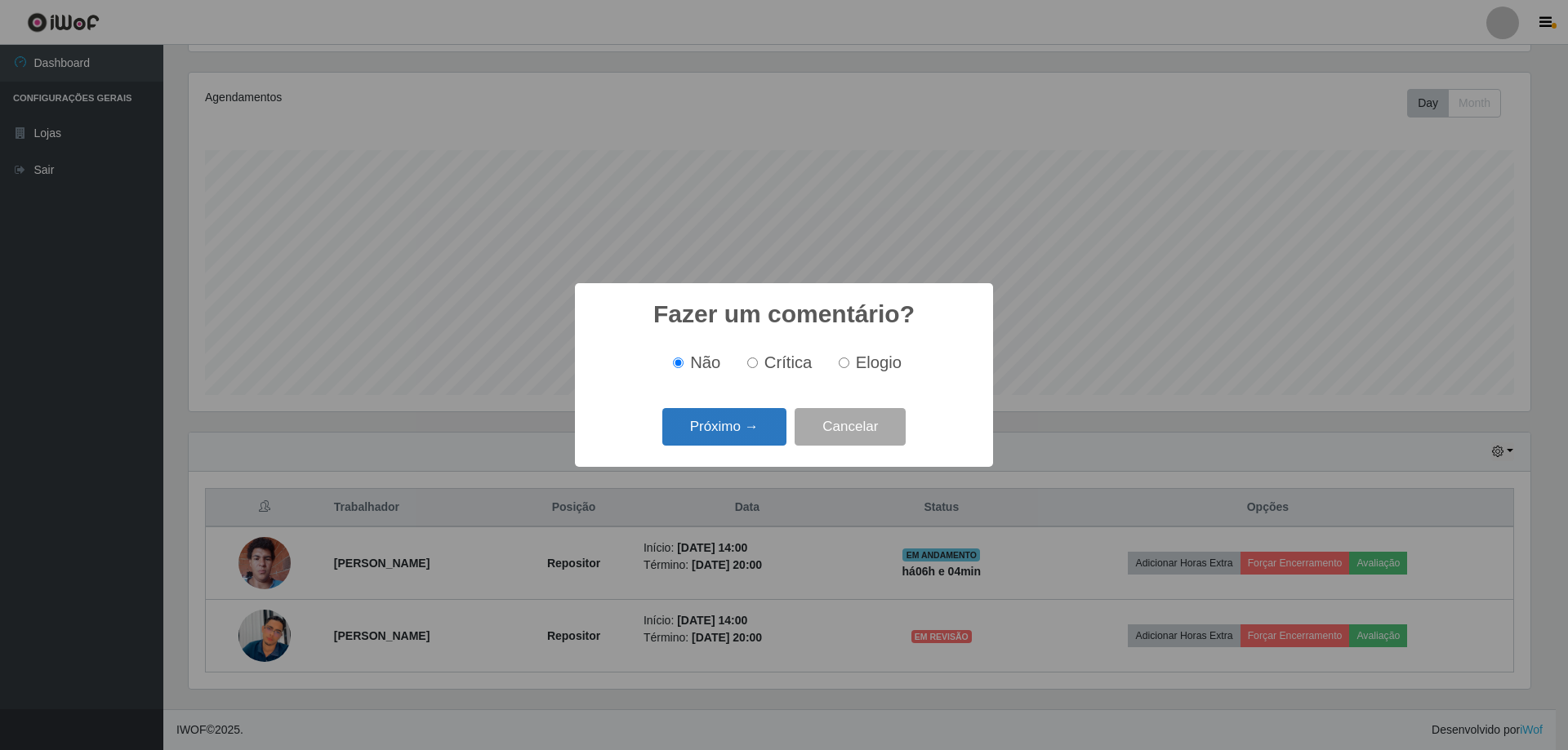
click at [760, 433] on button "Próximo →" at bounding box center [724, 427] width 124 height 39
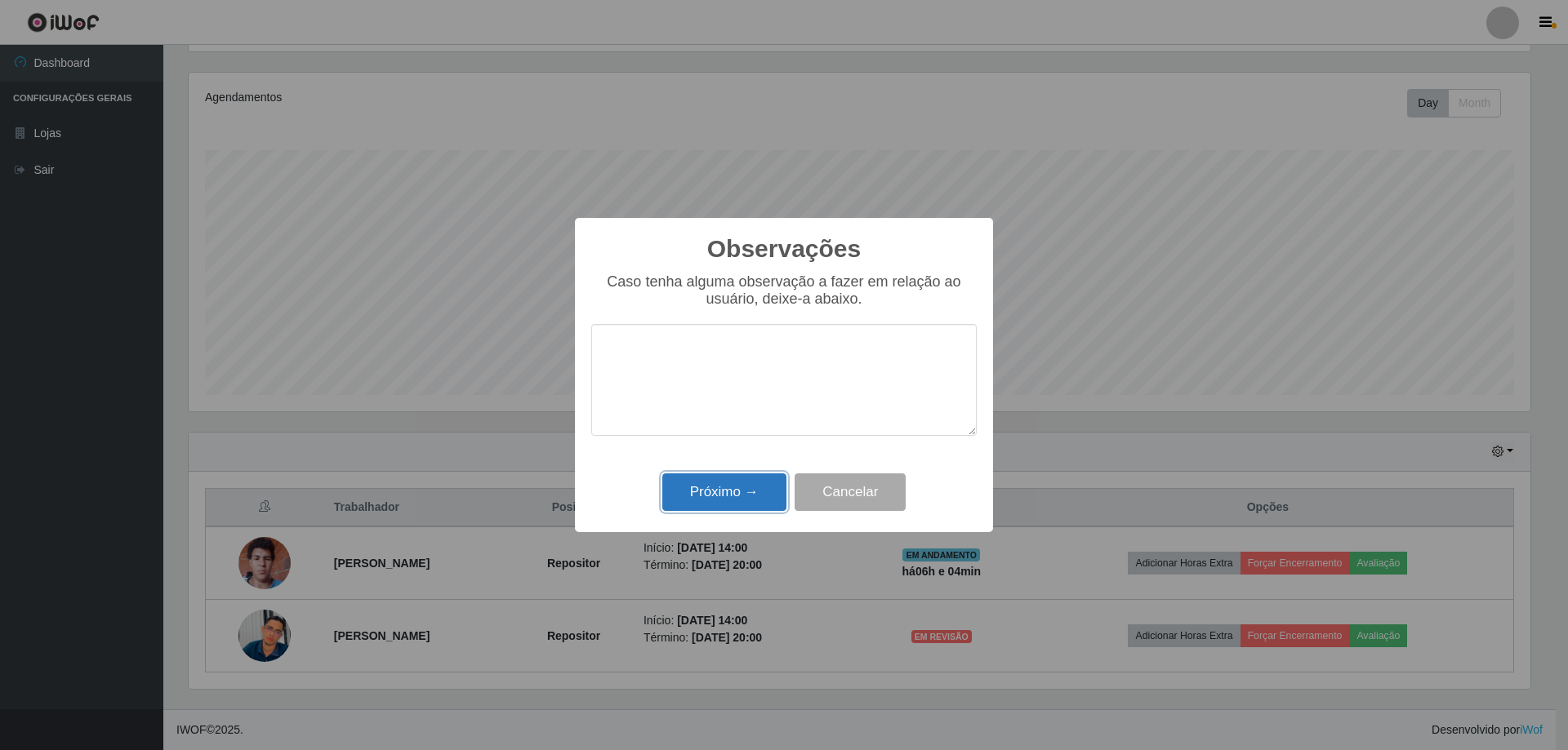
click at [752, 489] on button "Próximo →" at bounding box center [724, 493] width 124 height 39
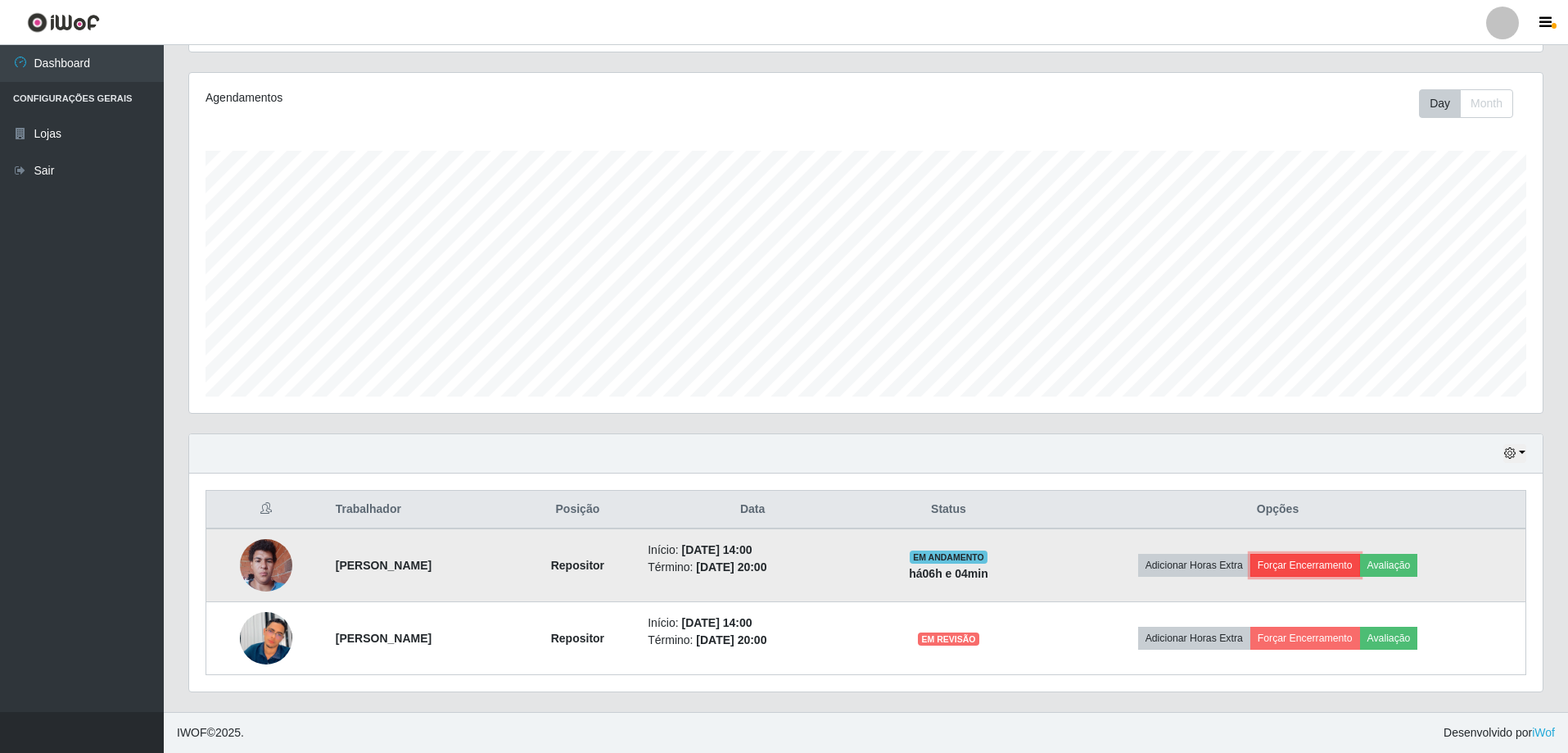
click at [1307, 567] on button "Forçar Encerramento" at bounding box center [1305, 565] width 110 height 23
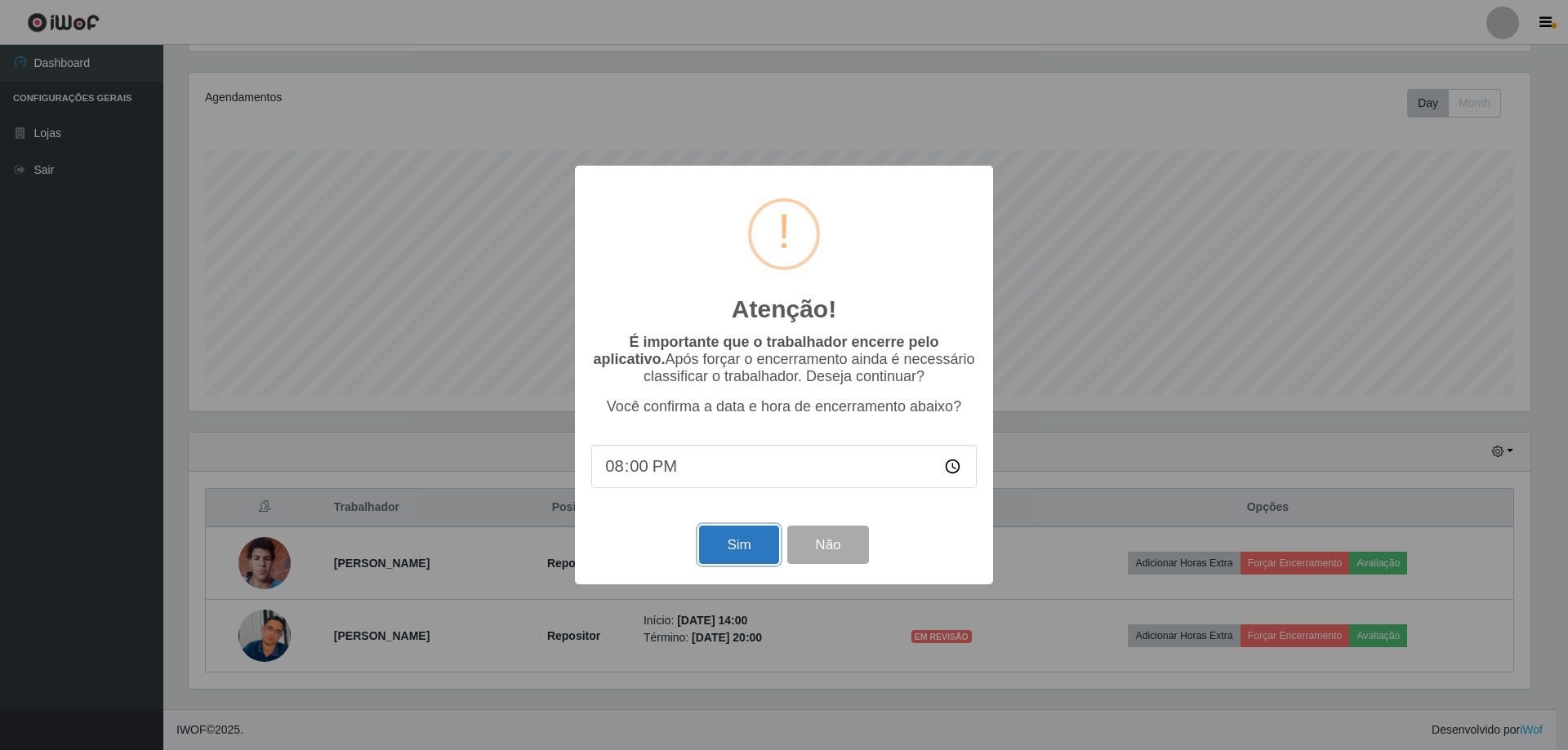
click at [717, 536] on button "Sim" at bounding box center [738, 545] width 79 height 39
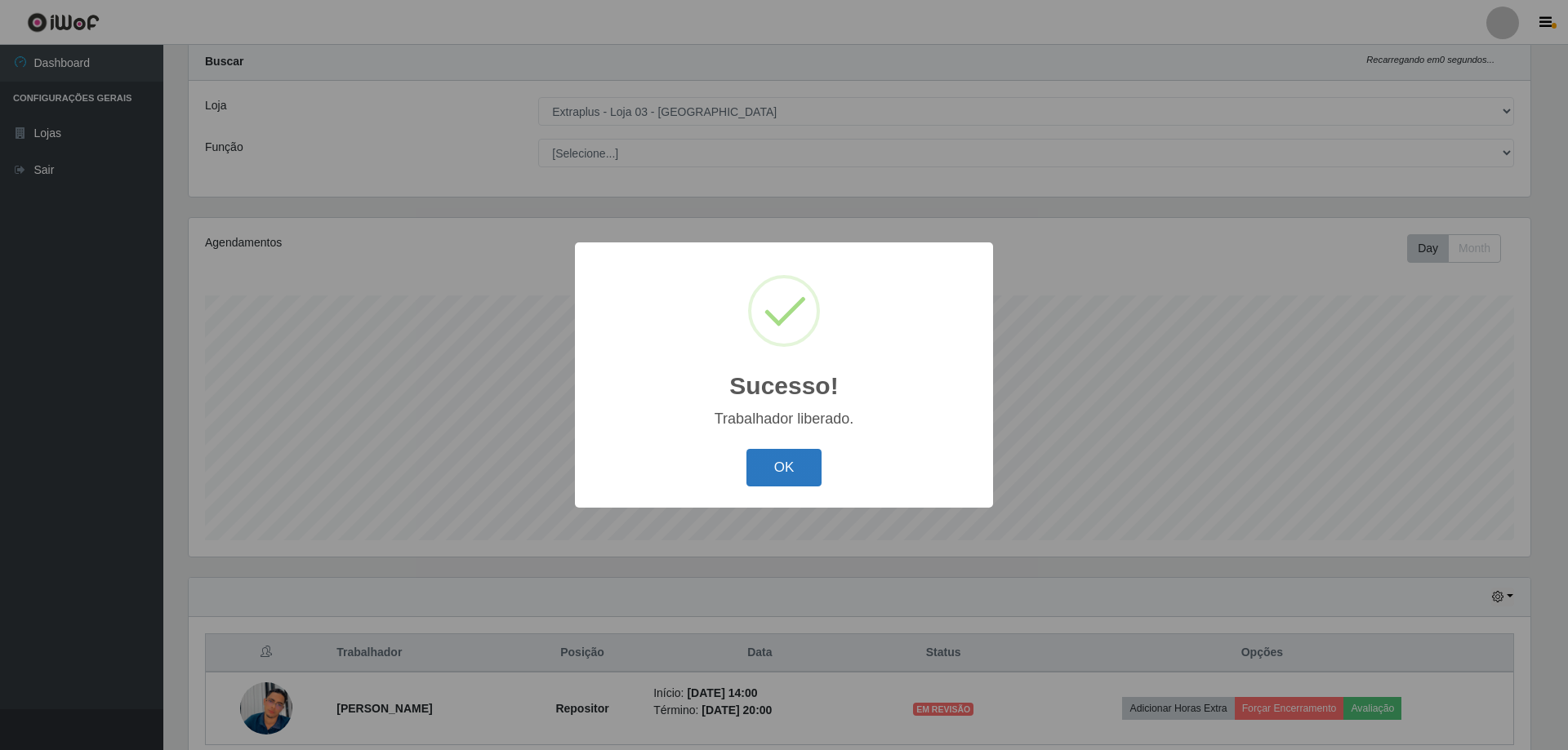
click at [784, 477] on button "OK" at bounding box center [784, 468] width 76 height 39
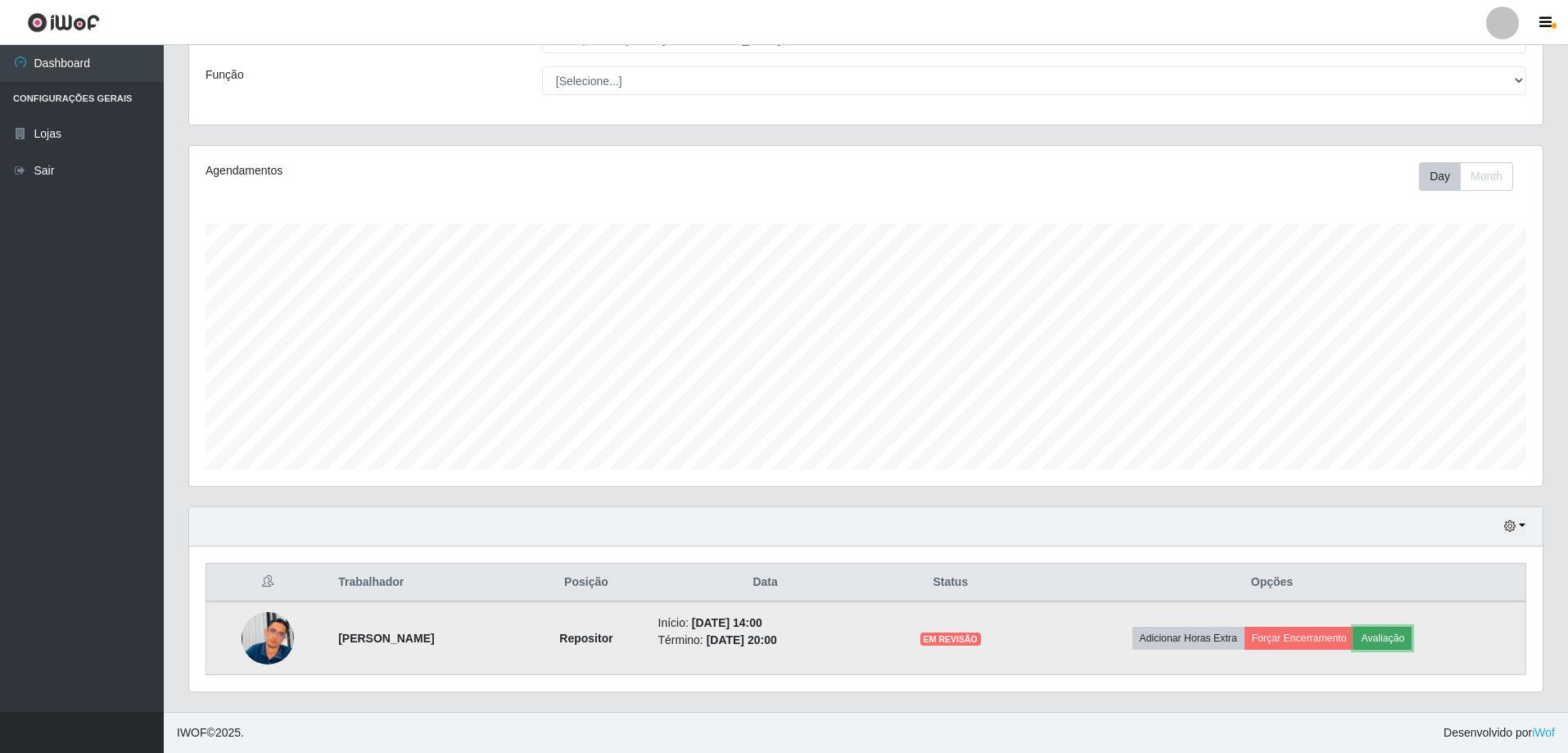
click at [1384, 640] on button "Avaliação" at bounding box center [1383, 638] width 58 height 23
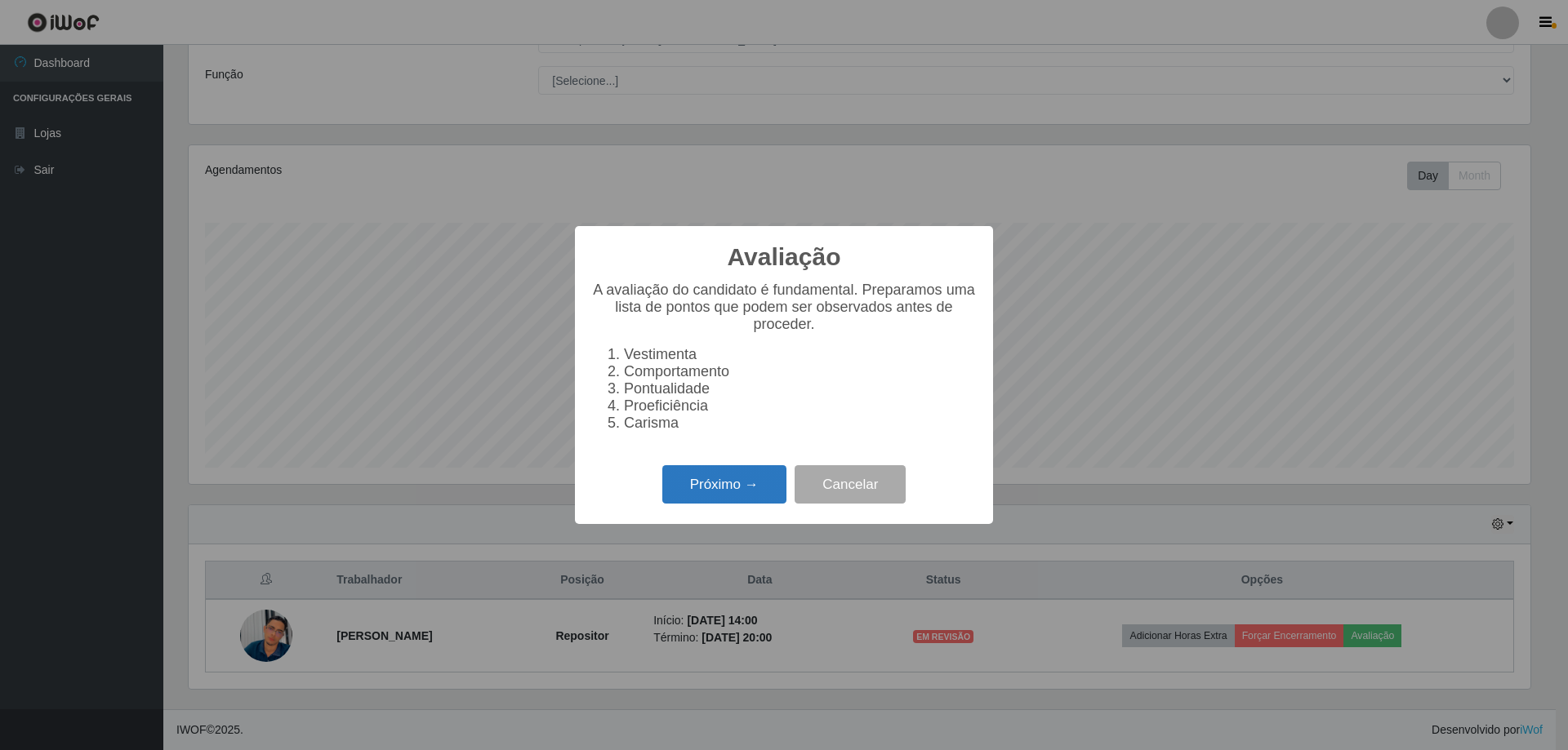
click at [740, 491] on button "Próximo →" at bounding box center [724, 484] width 124 height 39
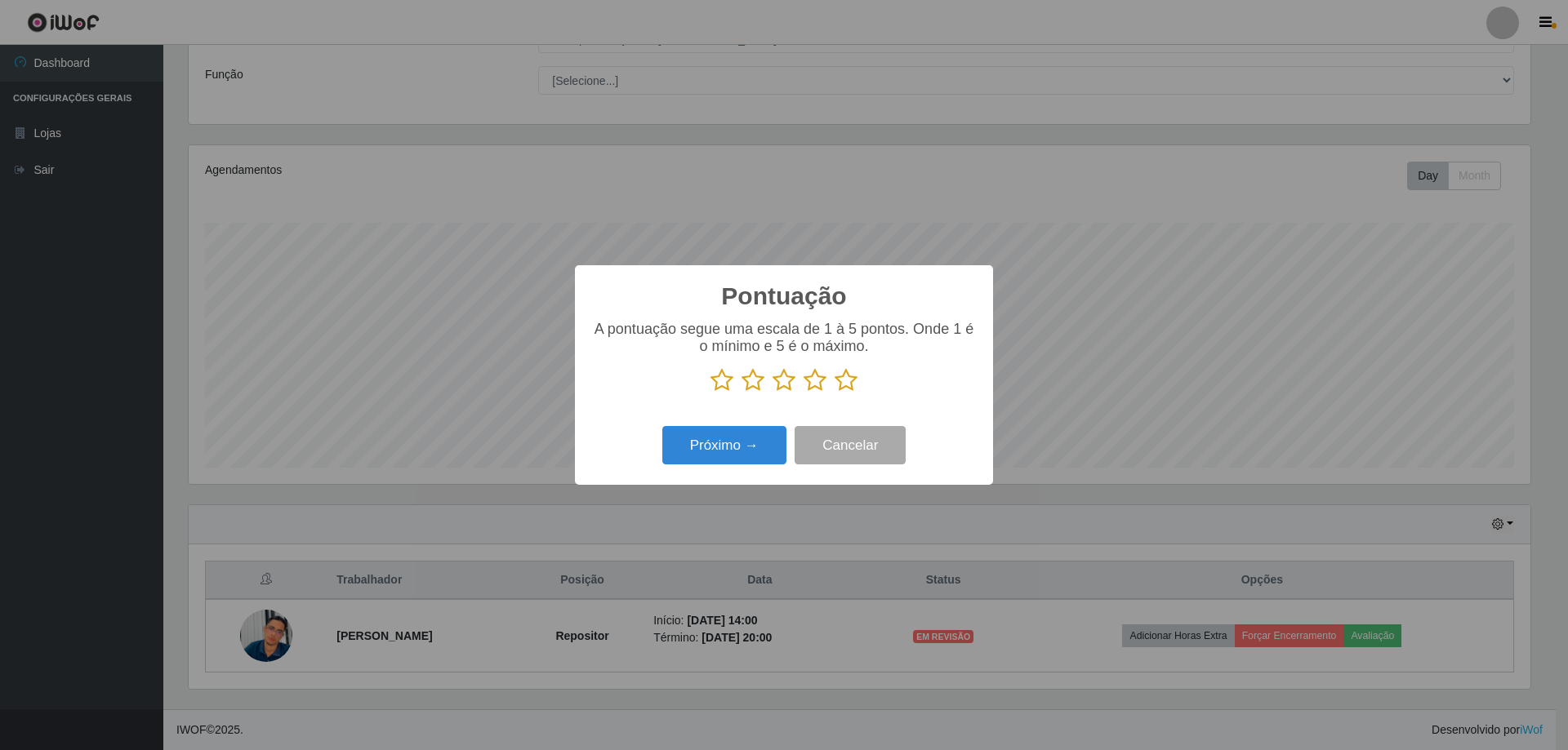
click at [841, 385] on icon at bounding box center [845, 380] width 23 height 25
click at [834, 392] on input "radio" at bounding box center [834, 392] width 0 height 0
click at [715, 453] on button "Próximo →" at bounding box center [724, 445] width 124 height 39
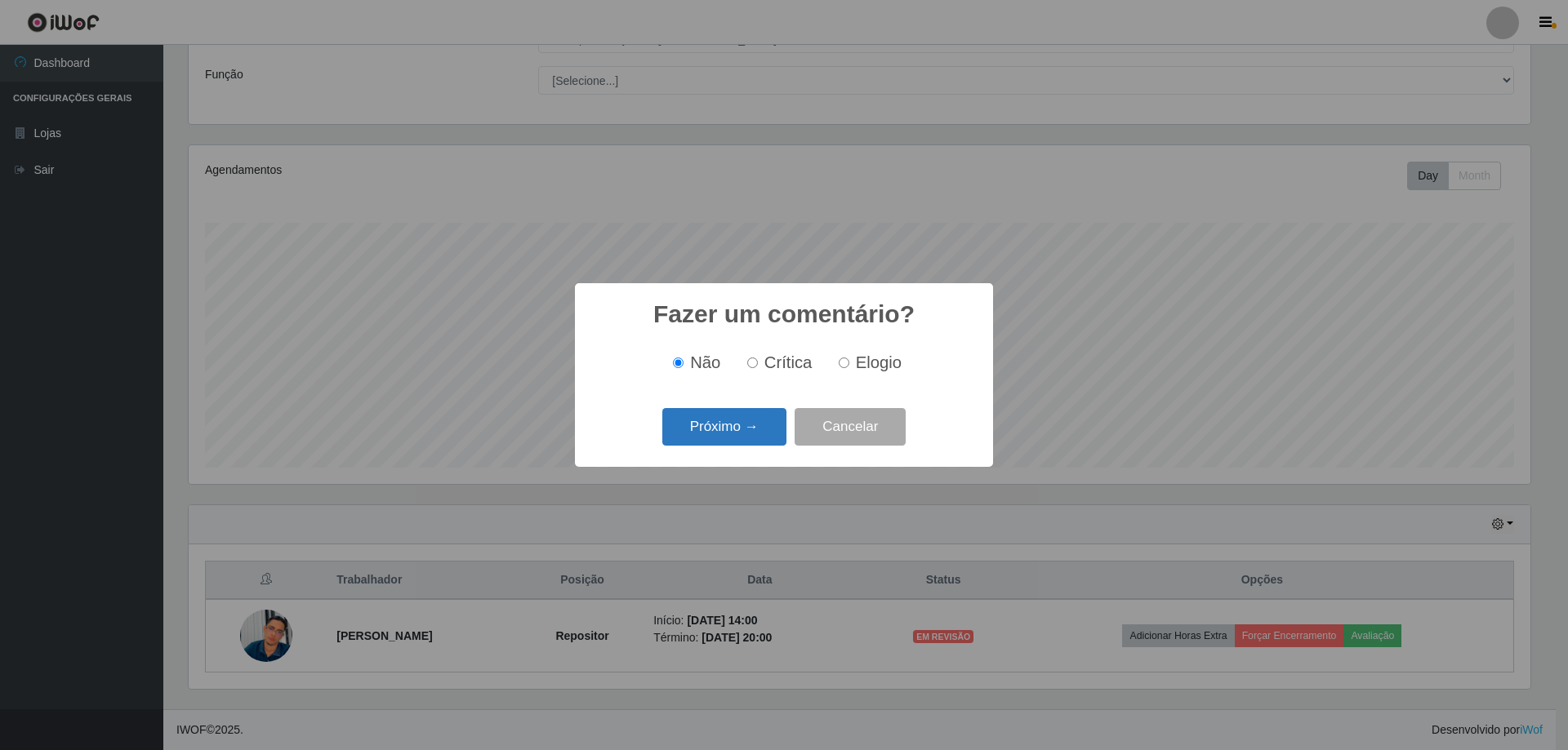
click at [720, 431] on button "Próximo →" at bounding box center [724, 427] width 124 height 39
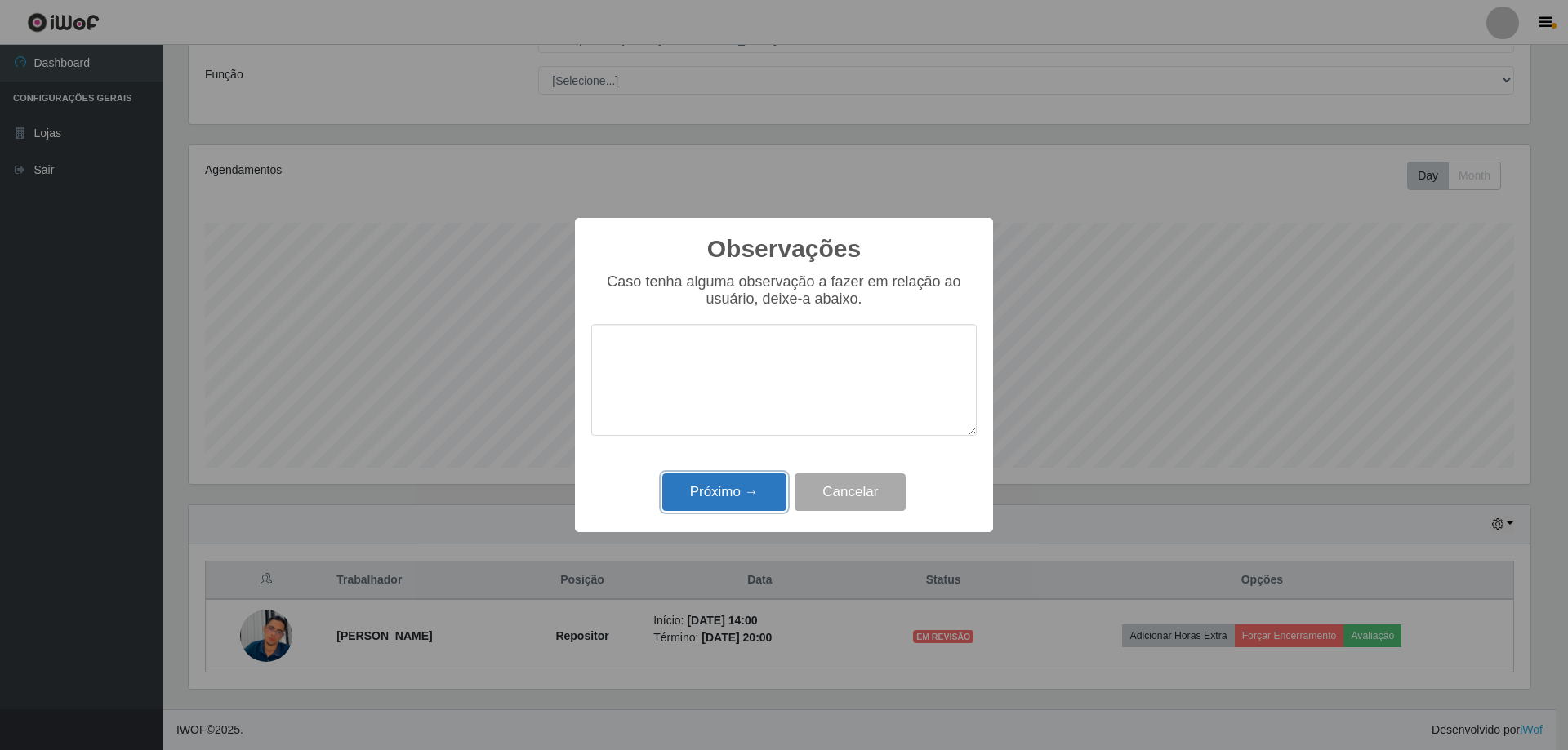
click at [745, 497] on button "Próximo →" at bounding box center [724, 493] width 124 height 39
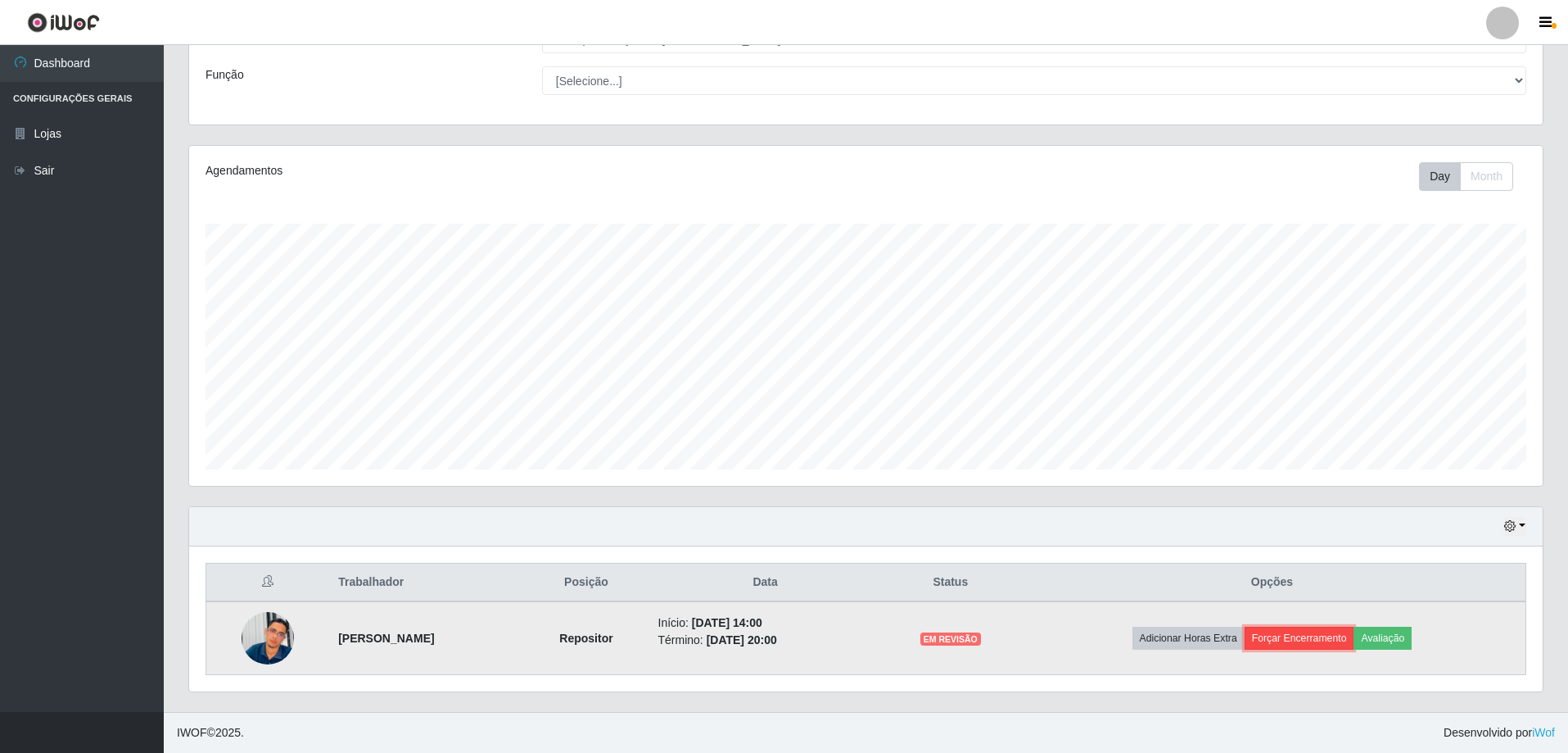
click at [1326, 650] on button "Forçar Encerramento" at bounding box center [1300, 638] width 110 height 23
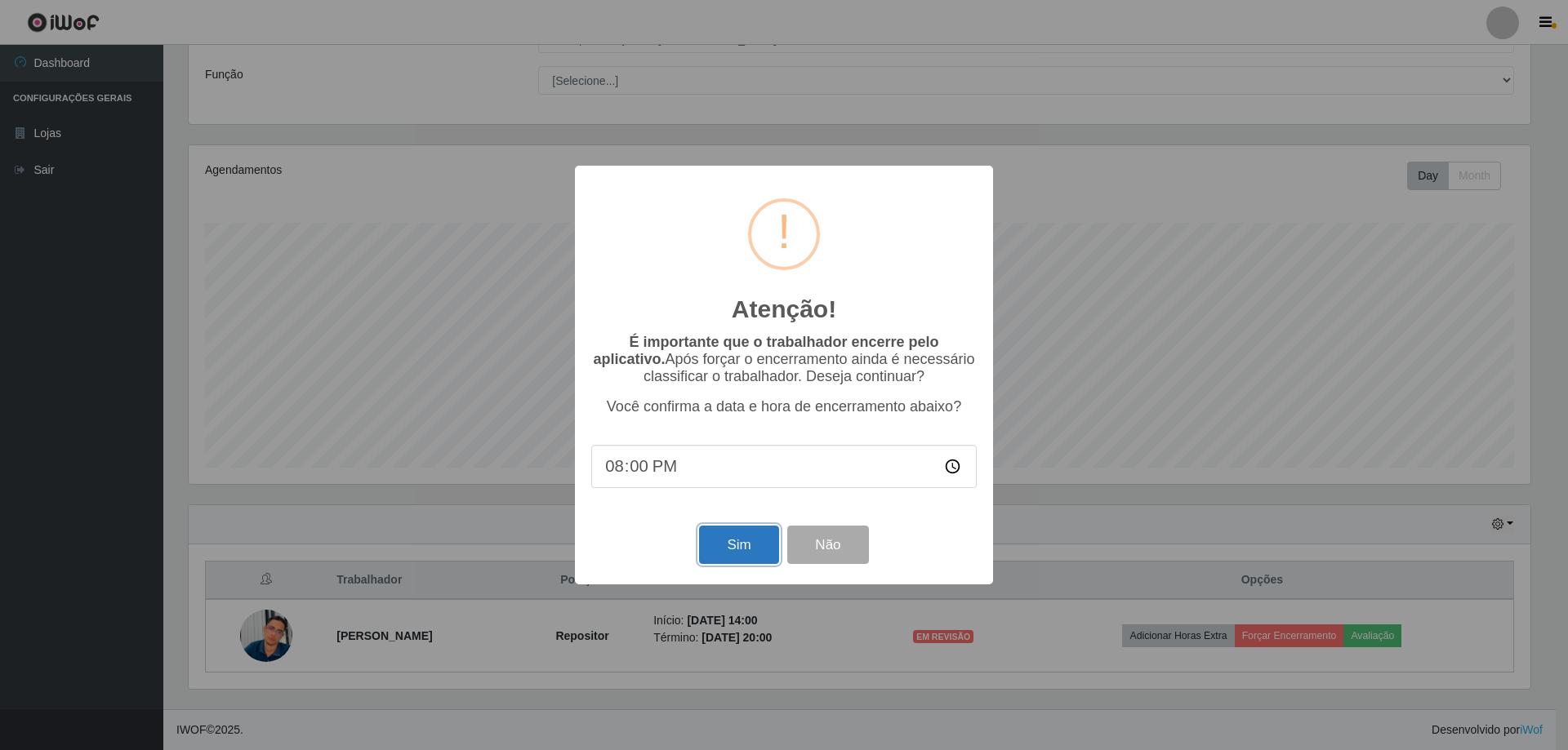
click at [711, 550] on button "Sim" at bounding box center [738, 545] width 79 height 39
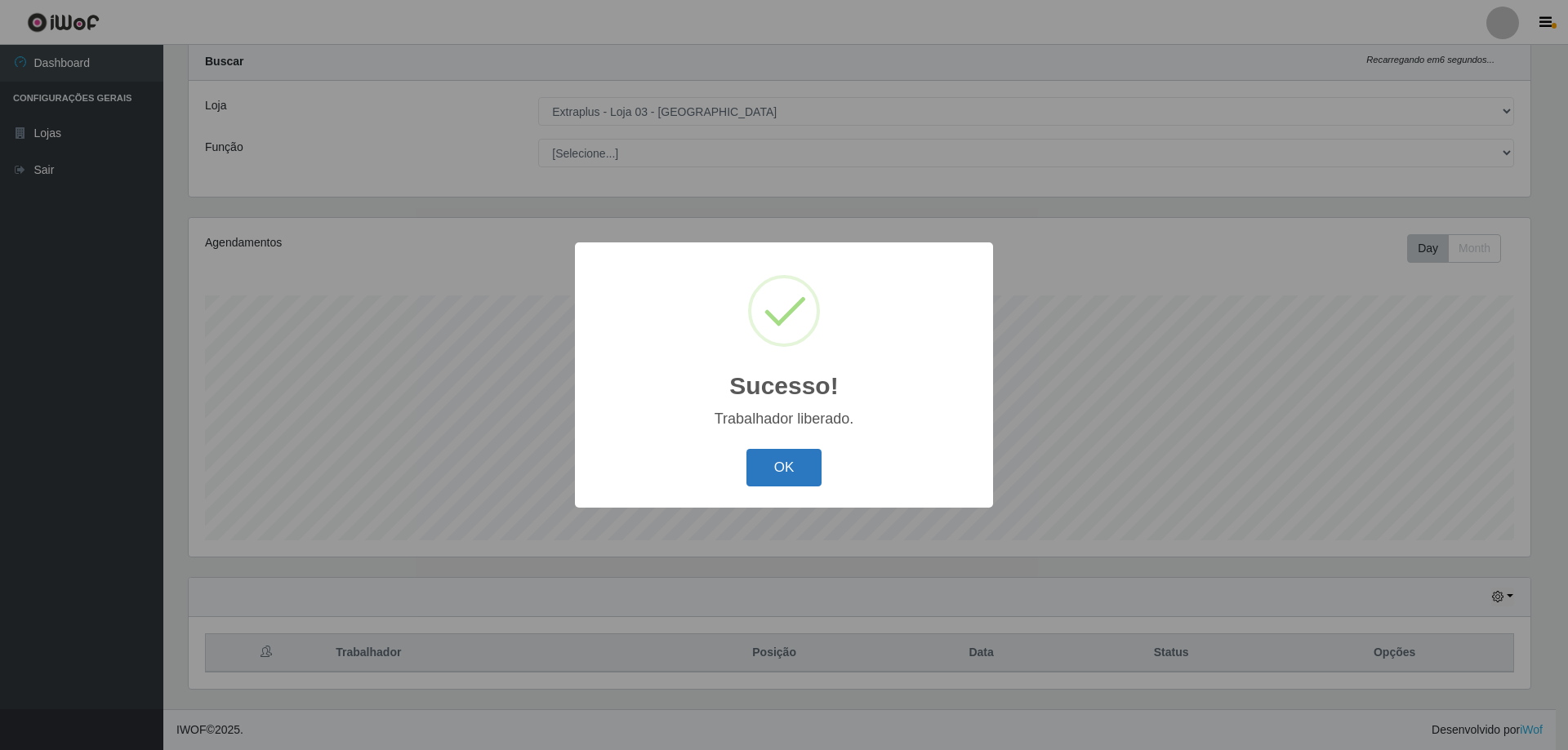
click at [784, 480] on button "OK" at bounding box center [784, 468] width 76 height 39
